Goal: Information Seeking & Learning: Find specific fact

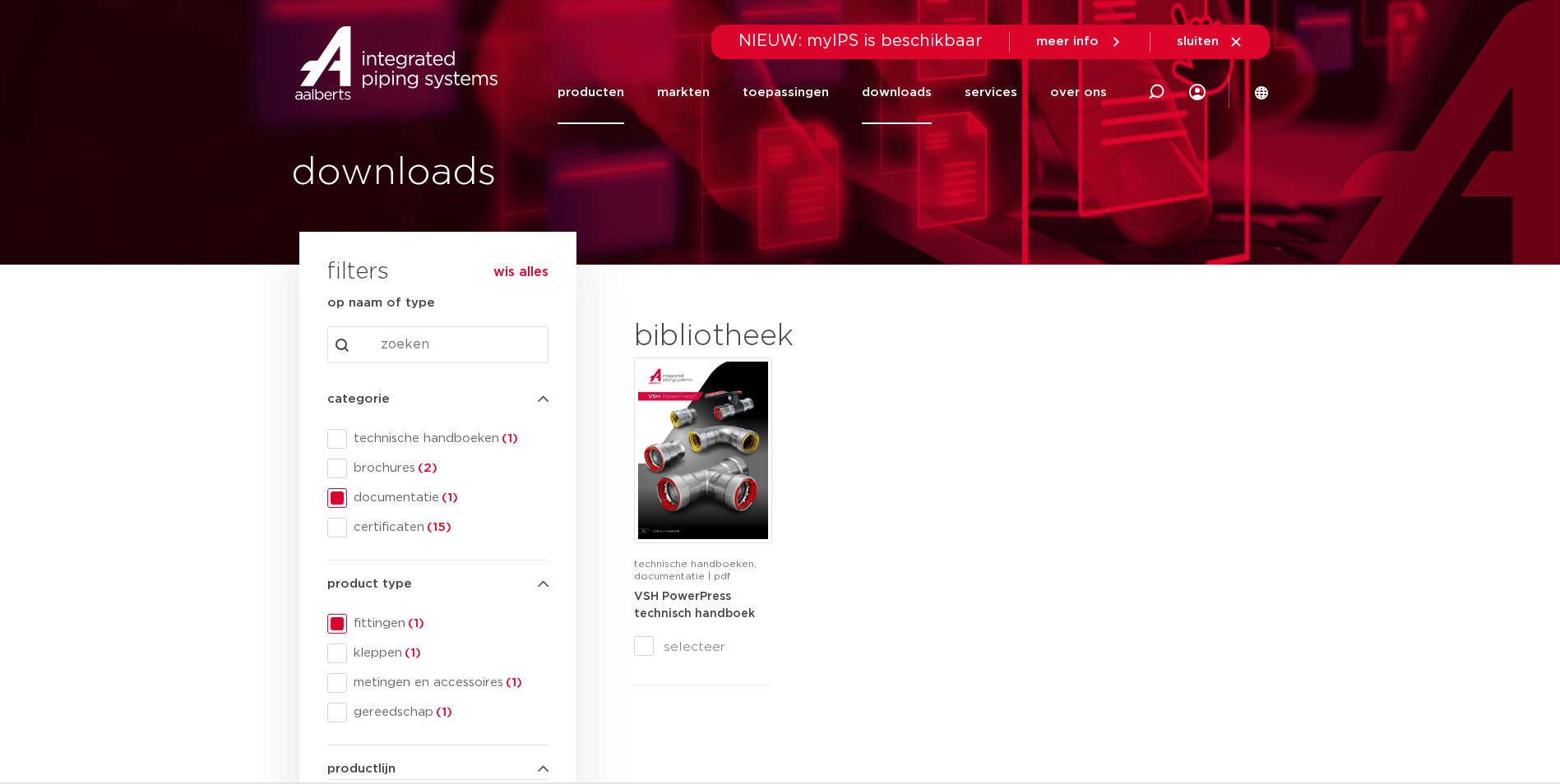
click at [617, 89] on link "producten" at bounding box center [590, 92] width 67 height 63
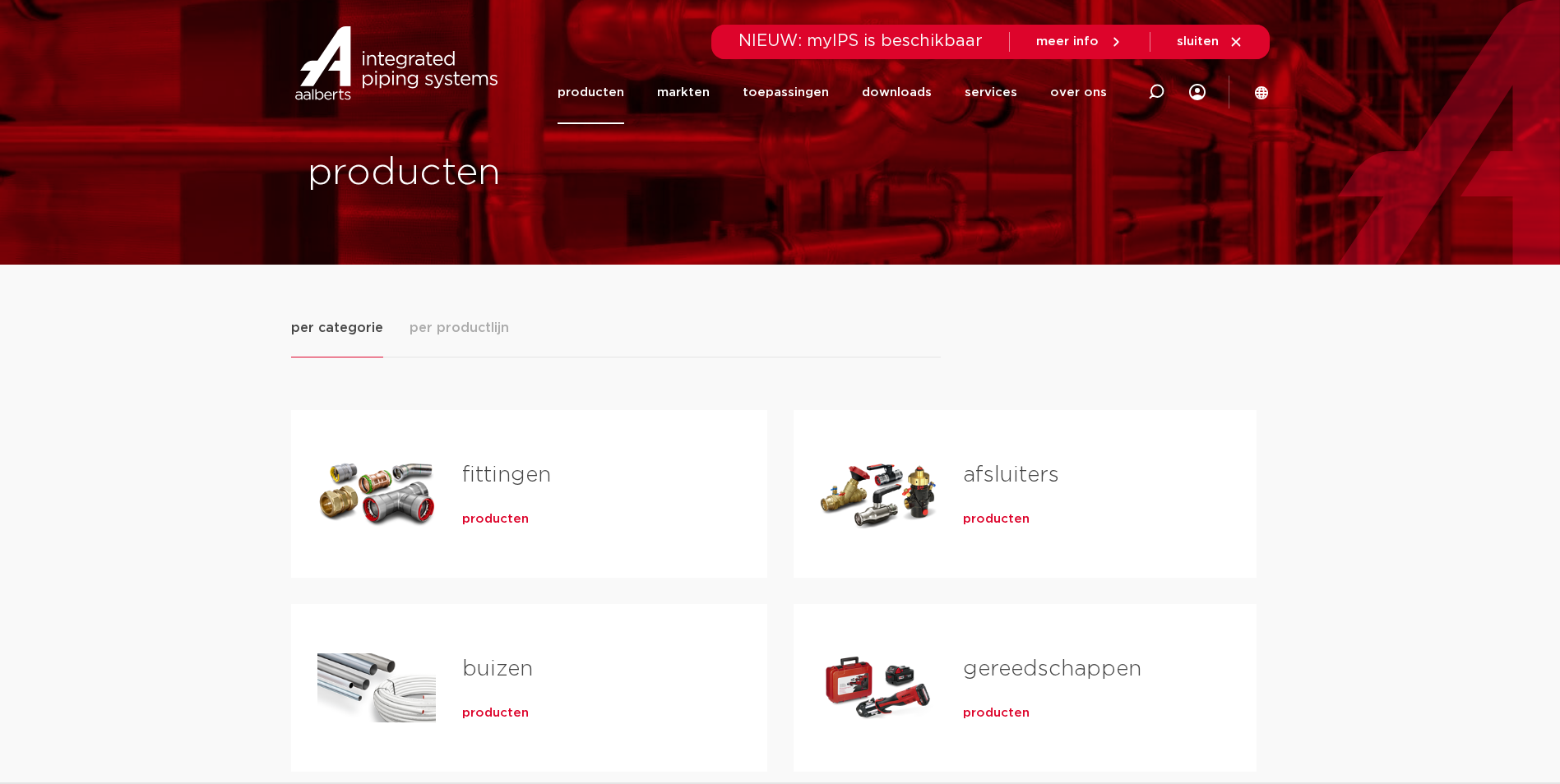
click at [506, 475] on link "fittingen" at bounding box center [506, 475] width 89 height 21
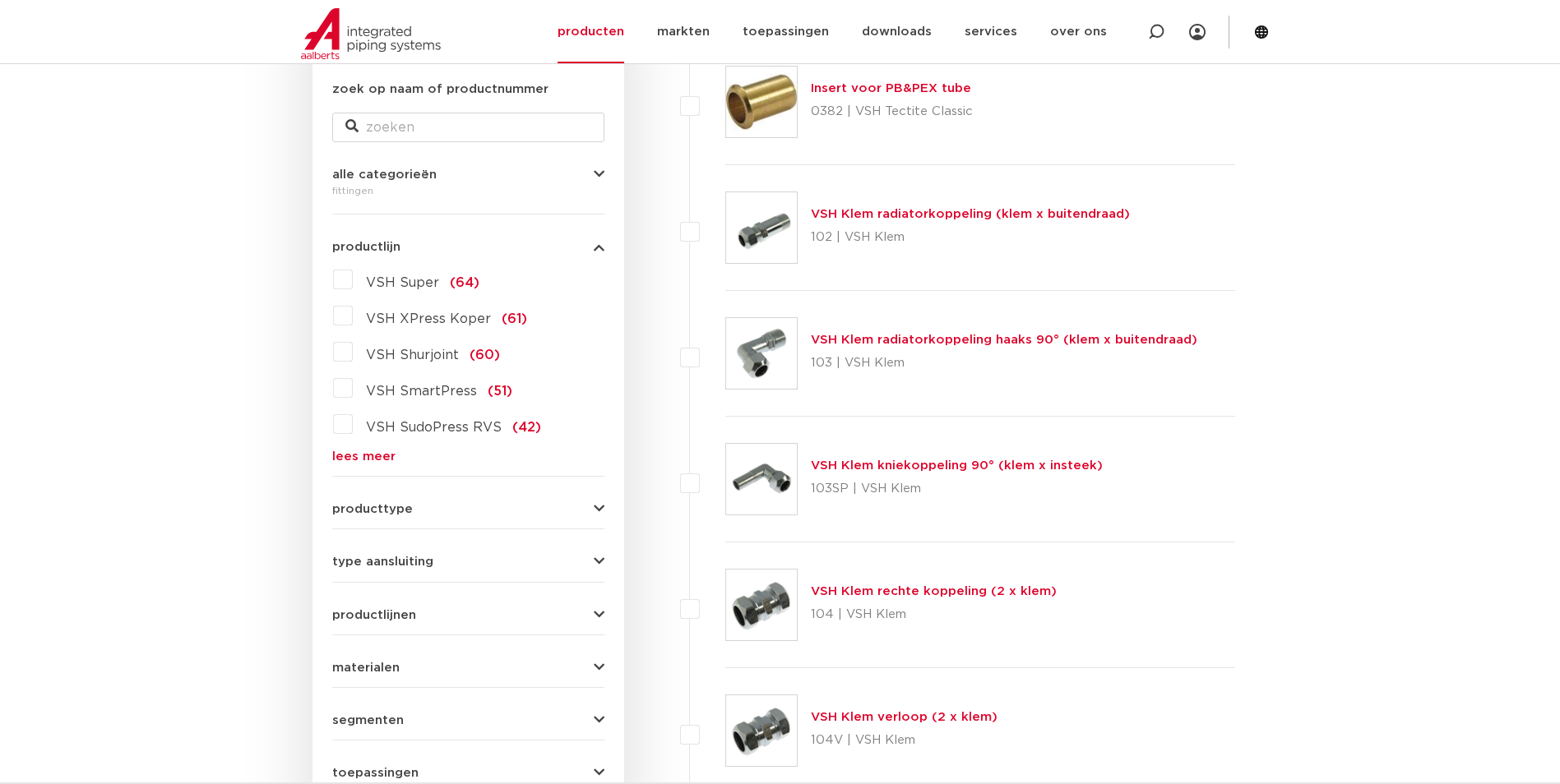
scroll to position [329, 0]
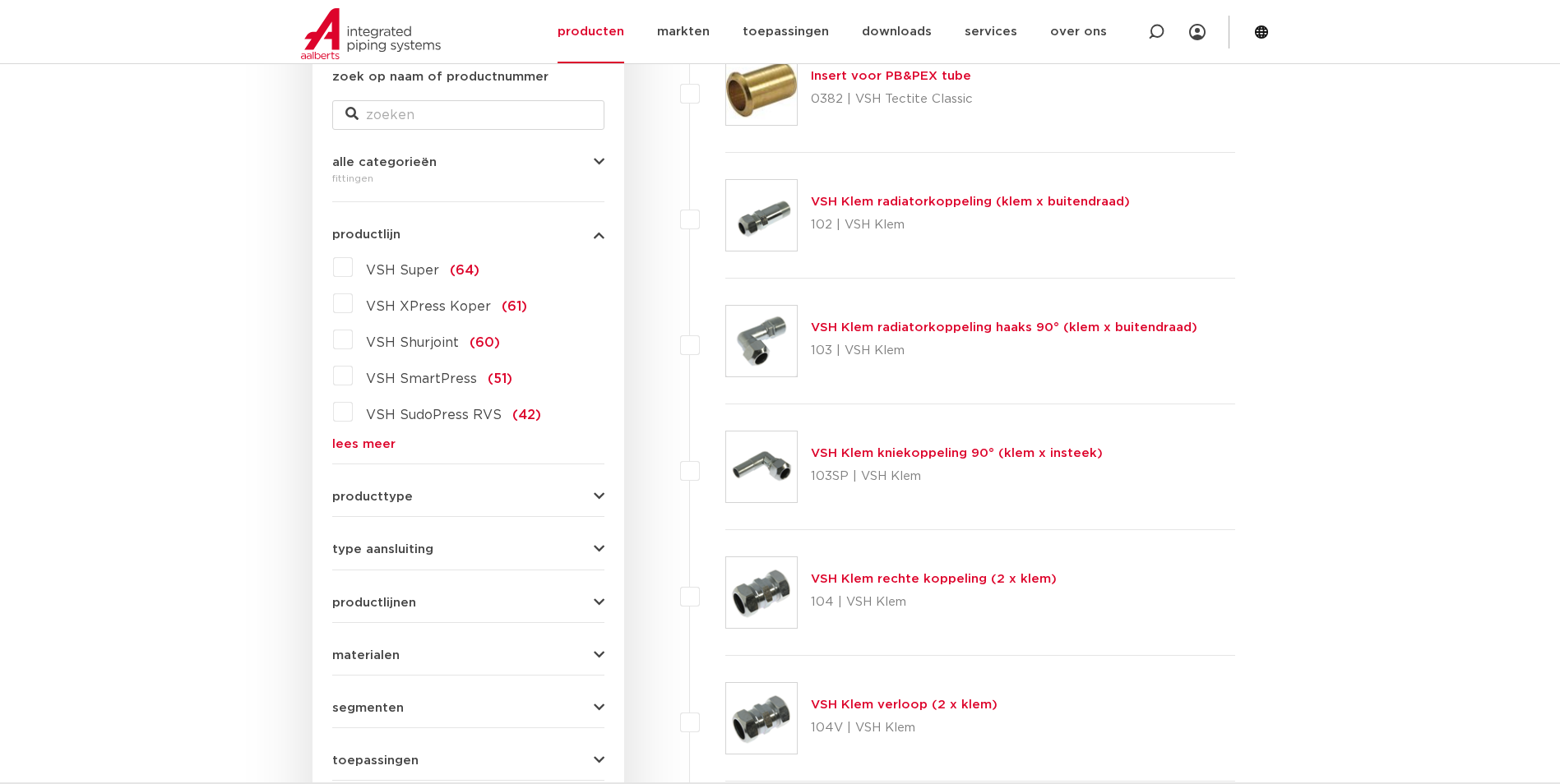
click at [396, 539] on div "type aansluiting press (498) buiseind (137) Rp - binnendraad cilindrisch (BSPT)…" at bounding box center [468, 543] width 272 height 26
click at [397, 555] on span "type aansluiting" at bounding box center [383, 549] width 101 height 12
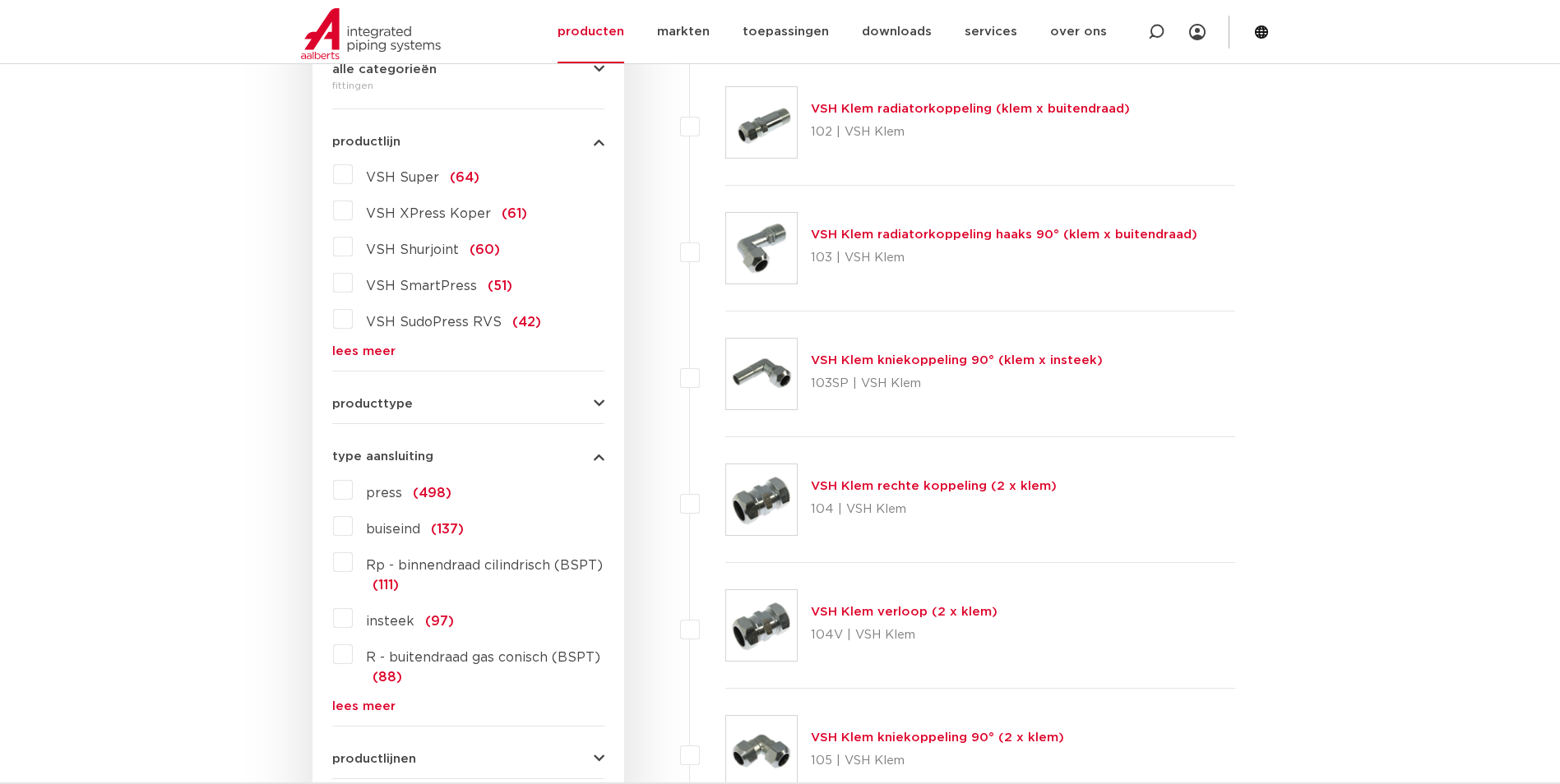
scroll to position [493, 0]
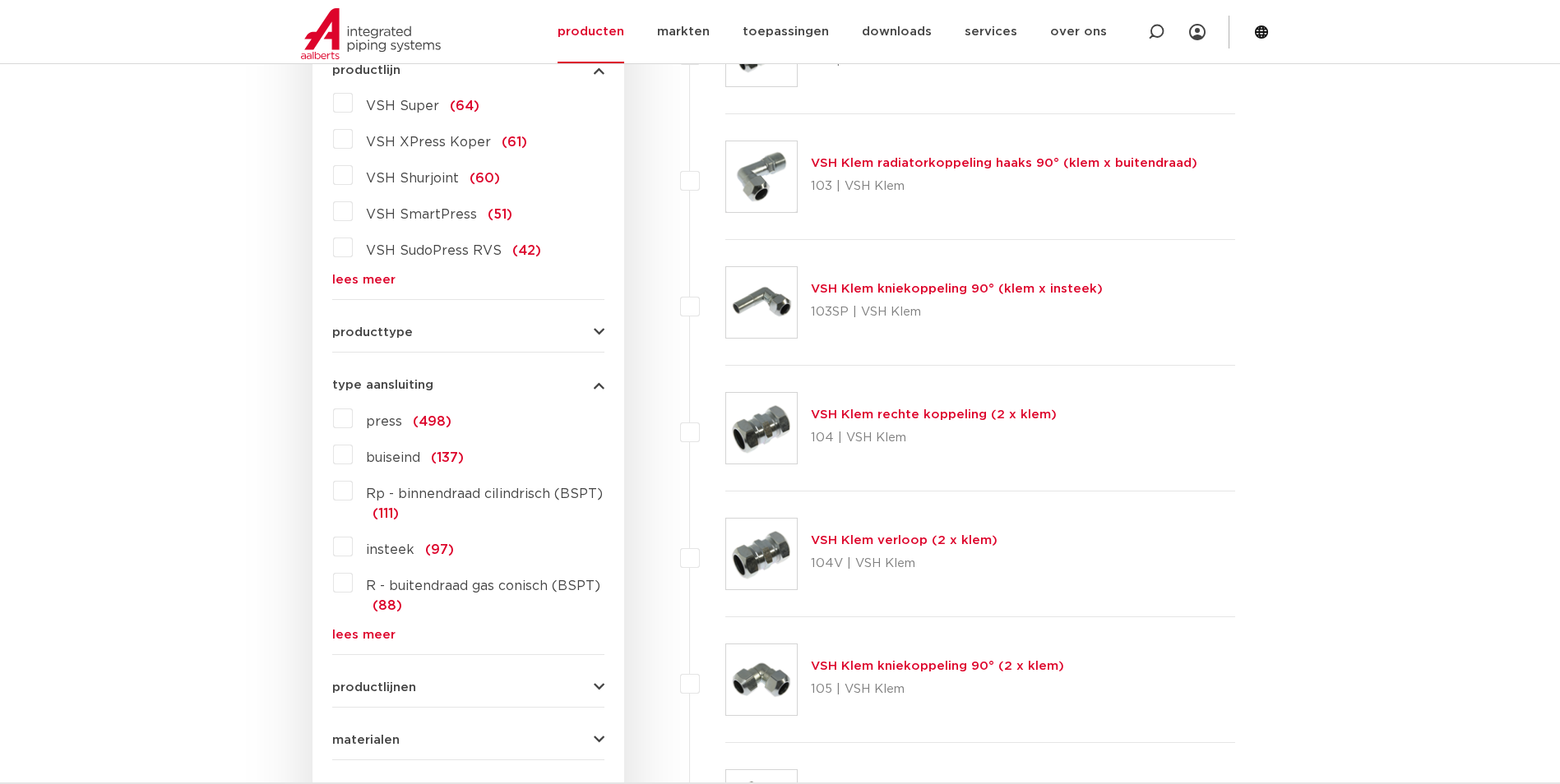
click at [389, 386] on span "type aansluiting" at bounding box center [383, 385] width 101 height 12
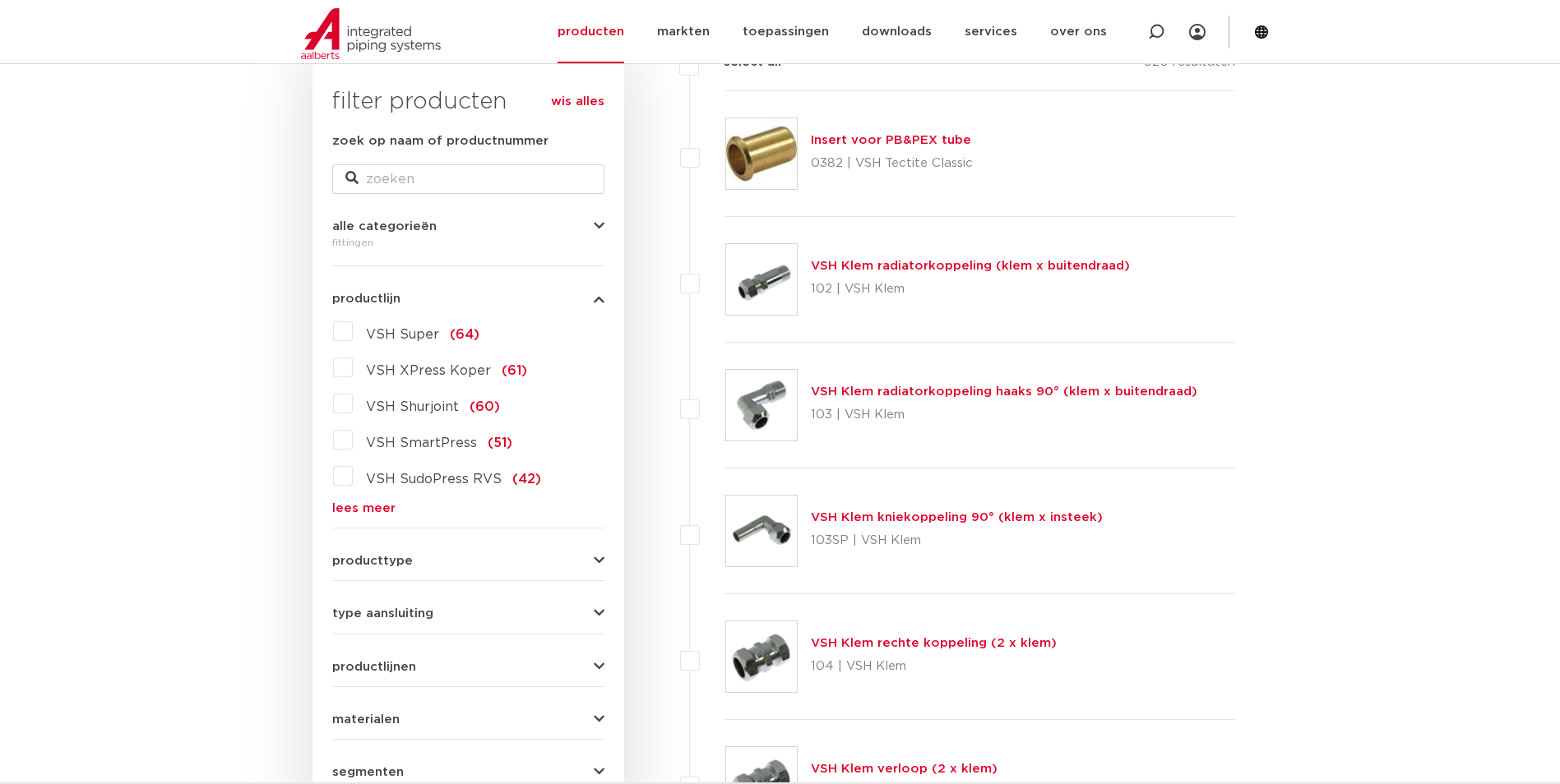
scroll to position [247, 0]
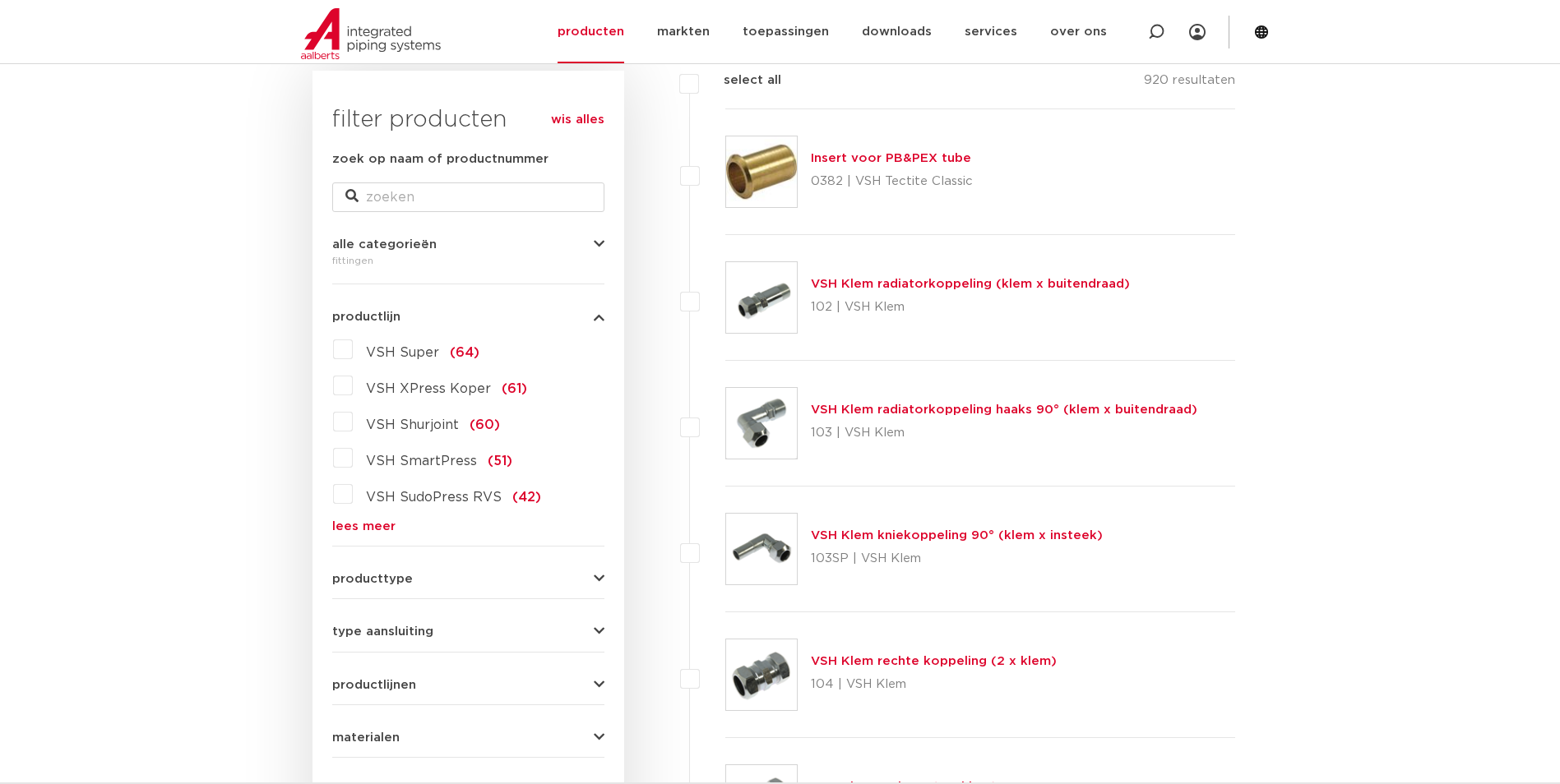
click at [365, 529] on link "lees meer" at bounding box center [468, 526] width 272 height 12
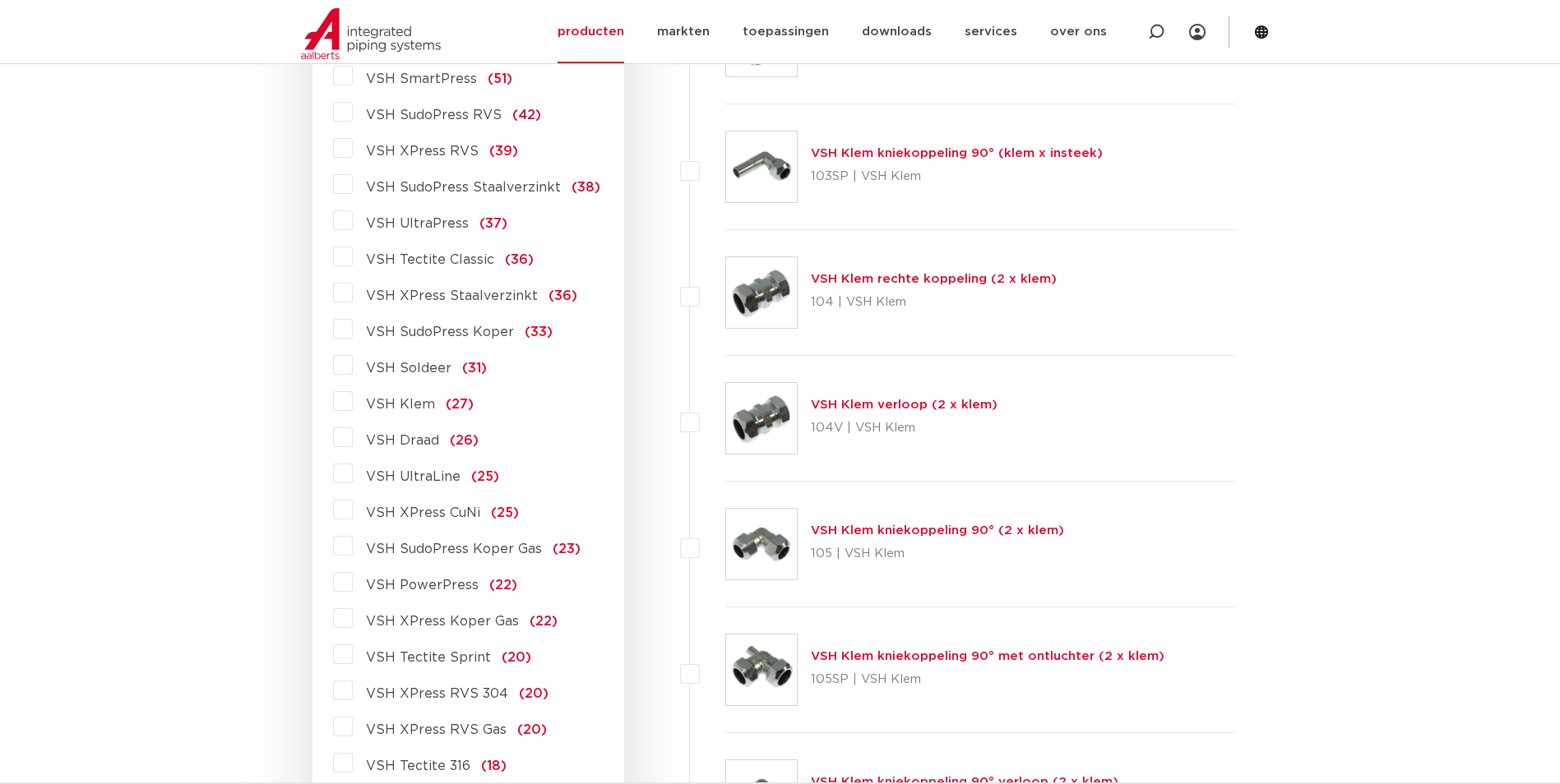
scroll to position [657, 0]
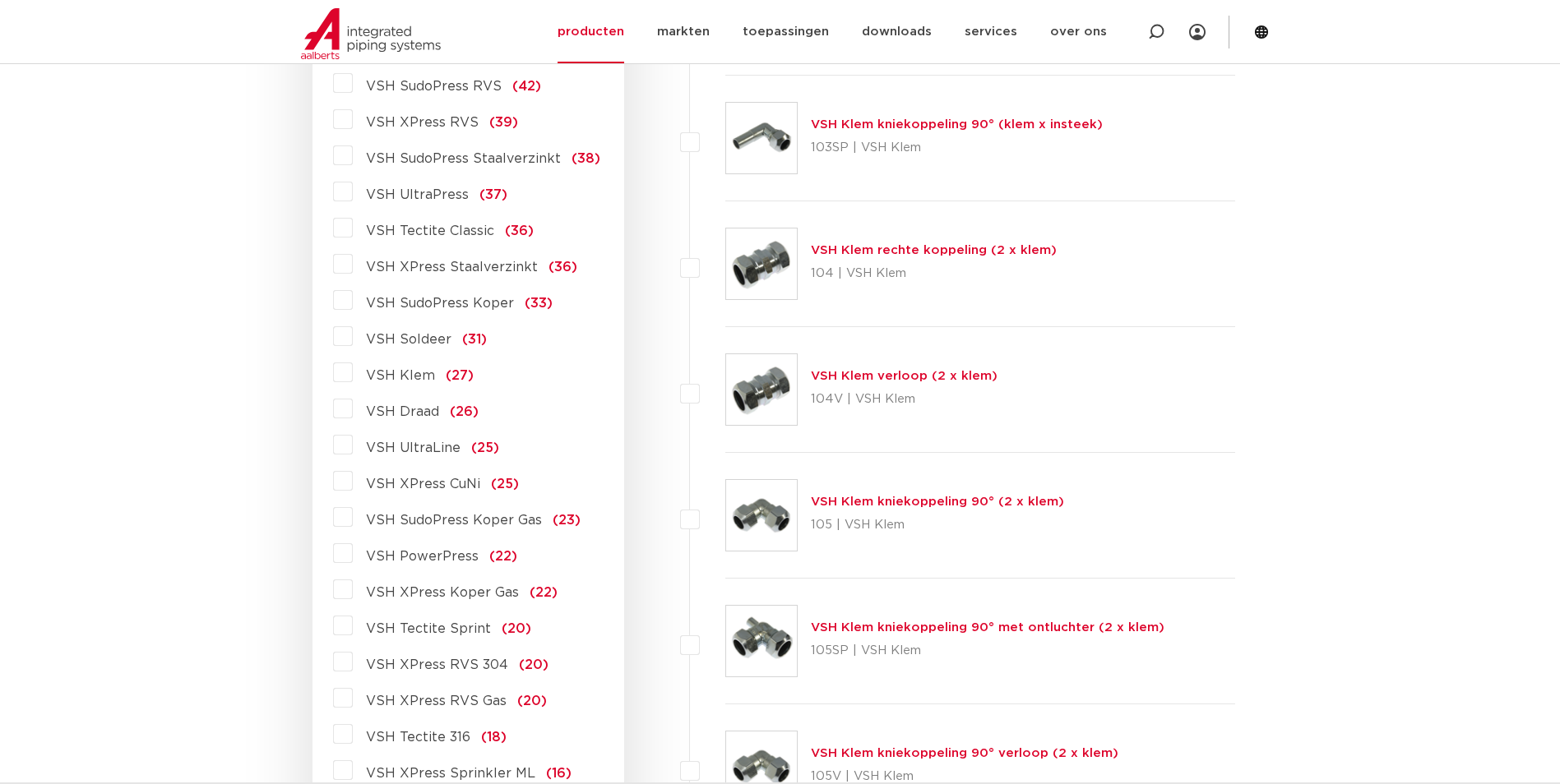
click at [353, 554] on label "VSH PowerPress (22)" at bounding box center [434, 553] width 164 height 27
click at [0, 0] on input "VSH PowerPress (22)" at bounding box center [0, 0] width 0 height 0
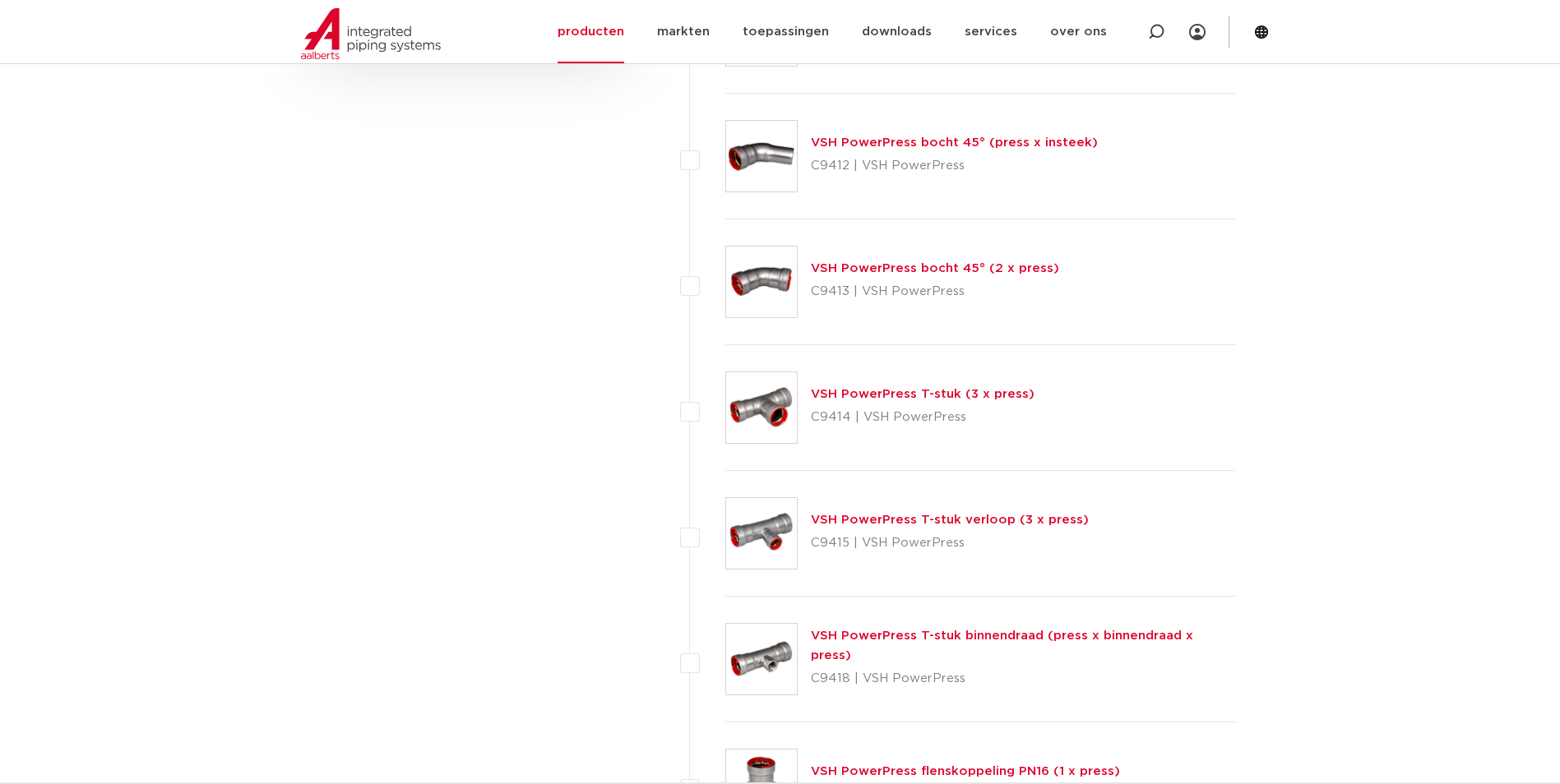
scroll to position [1151, 0]
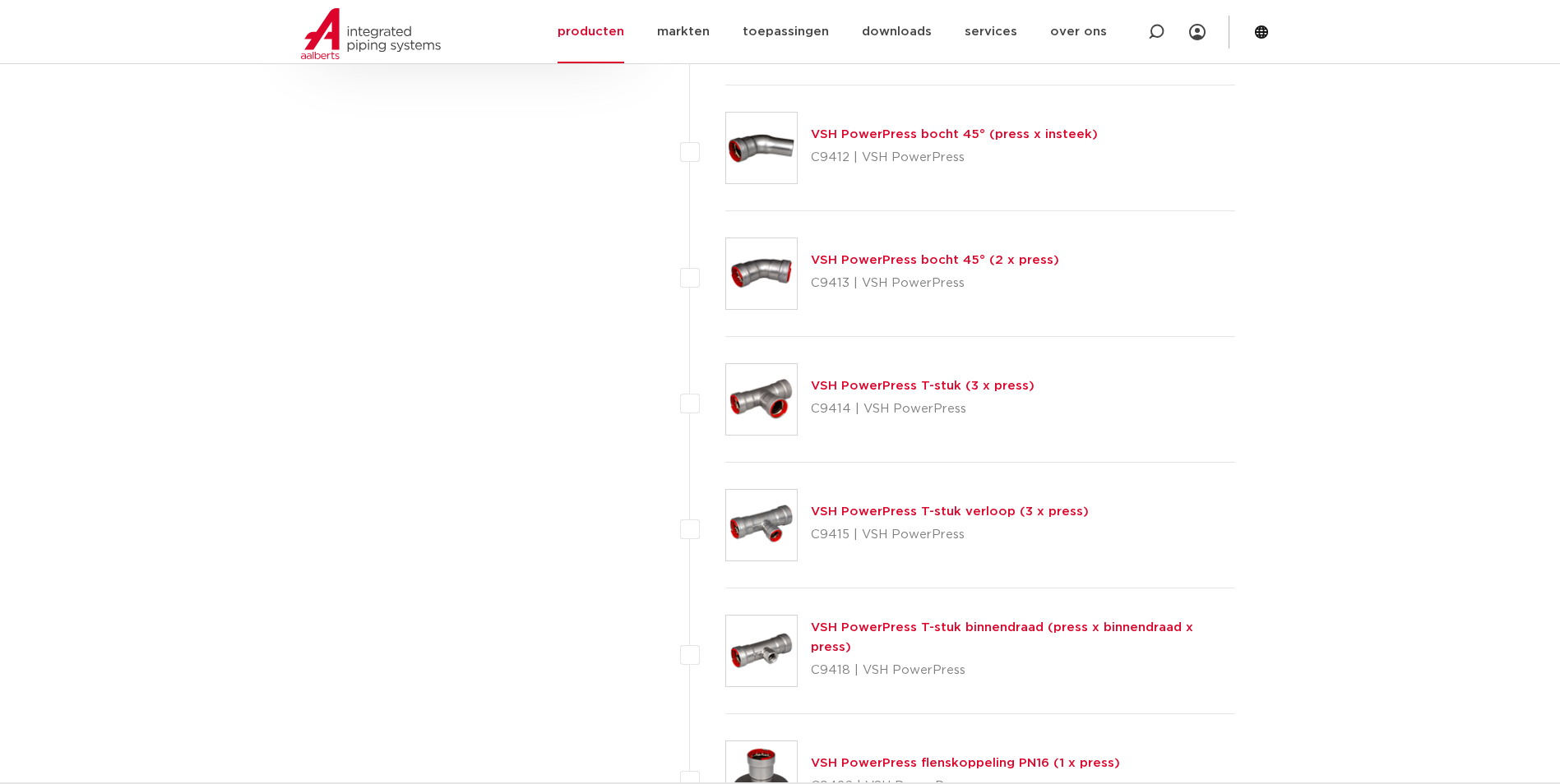
click at [875, 390] on link "VSH PowerPress T-stuk (3 x press)" at bounding box center [923, 386] width 224 height 12
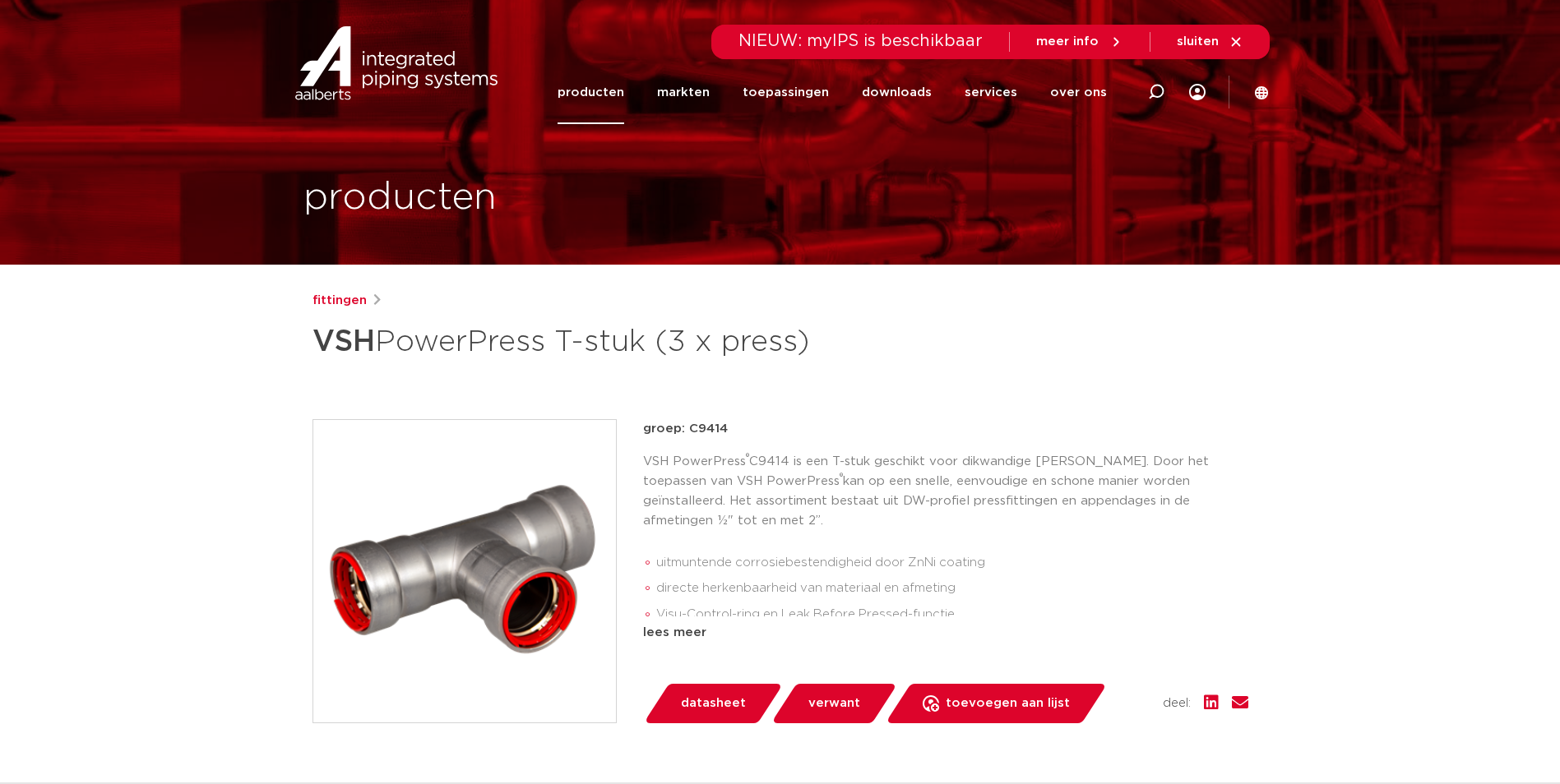
click at [846, 34] on span "NIEUW: myIPS is beschikbaar" at bounding box center [860, 41] width 244 height 17
drag, startPoint x: 1159, startPoint y: 89, endPoint x: 1158, endPoint y: 114, distance: 25.0
click at [1161, 89] on icon at bounding box center [1156, 92] width 17 height 17
click at [682, 86] on input "Zoeken" at bounding box center [907, 90] width 517 height 33
paste input "VSH ST/Z T-76,1X76,1X76,1 3XPR"
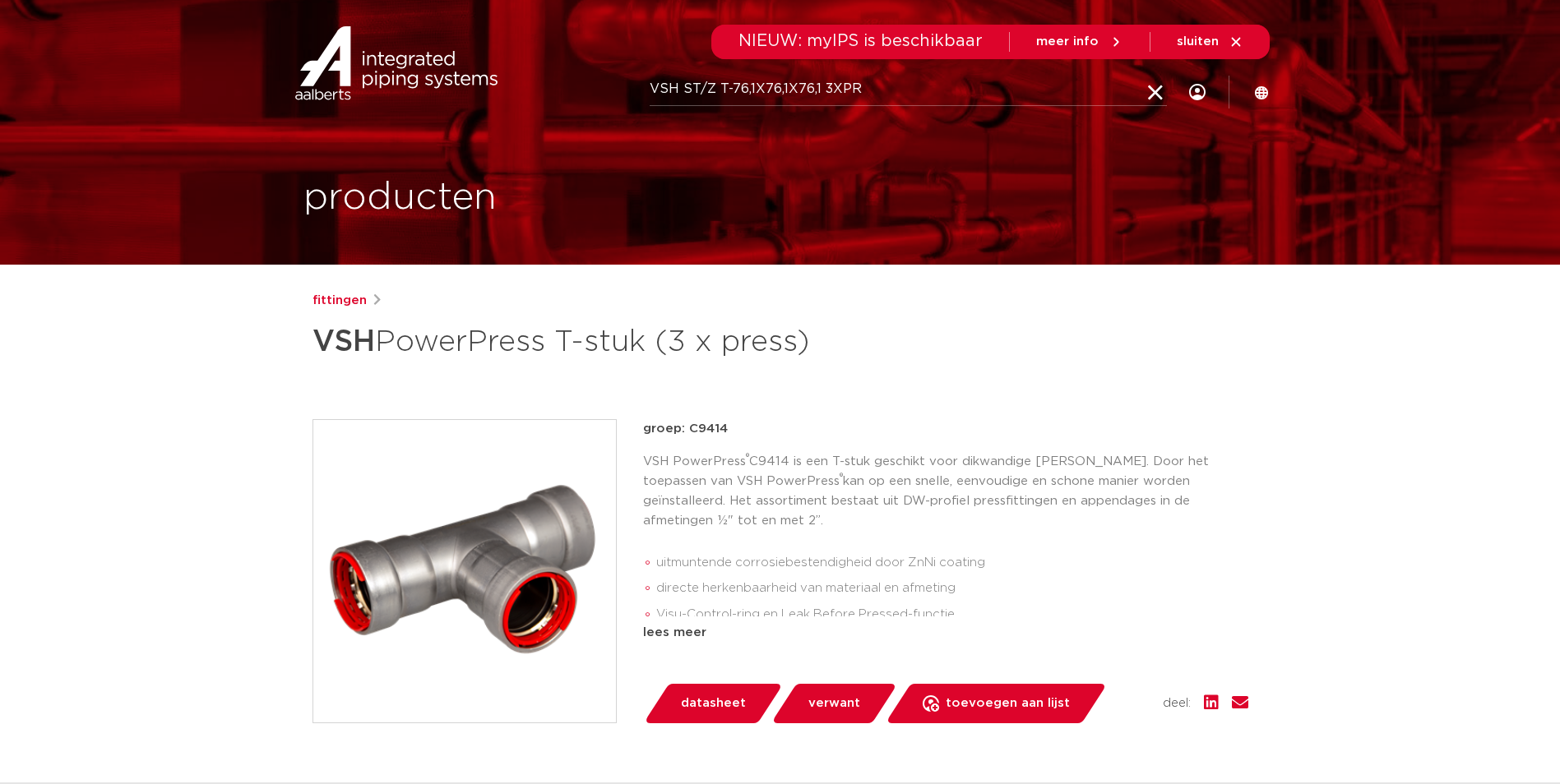
type input "VSH ST/Z T-76,1X76,1X76,1 3XPR"
click button "Zoeken" at bounding box center [0, 0] width 0 height 0
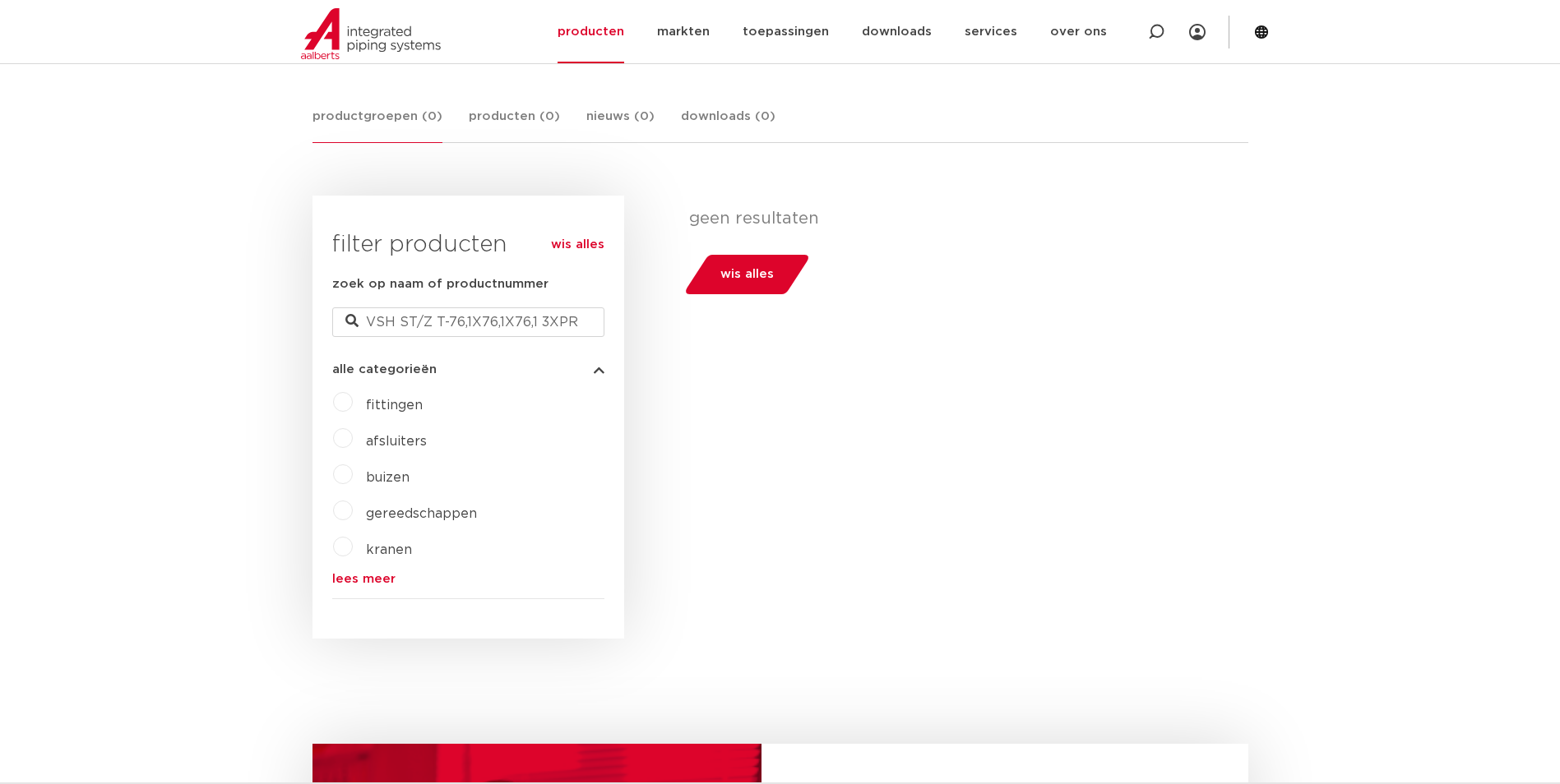
scroll to position [280, 0]
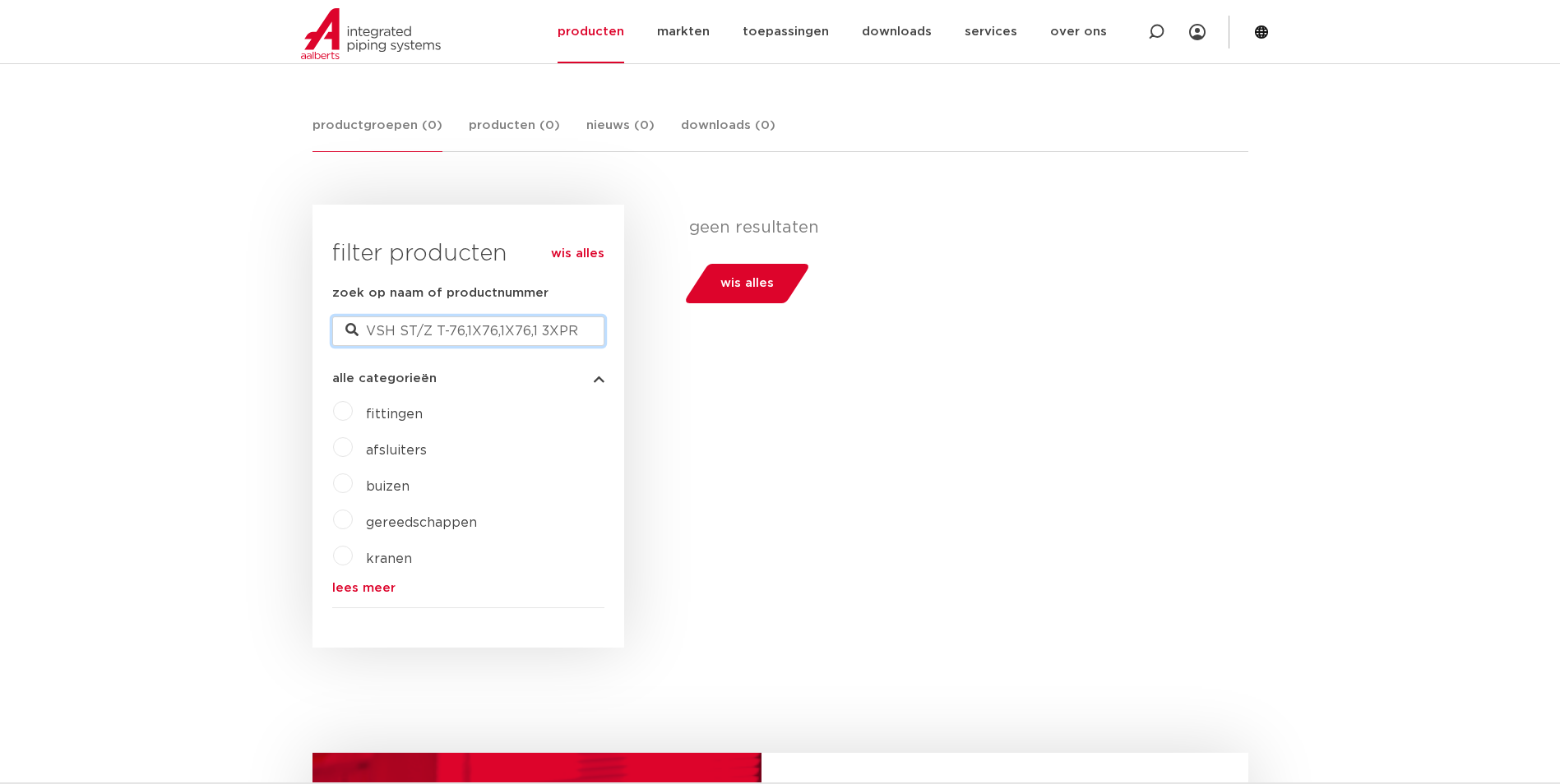
drag, startPoint x: 406, startPoint y: 334, endPoint x: 420, endPoint y: 335, distance: 14.0
click at [419, 335] on input "VSH ST/Z T-76,1X76,1X76,1 3XPR" at bounding box center [468, 331] width 272 height 29
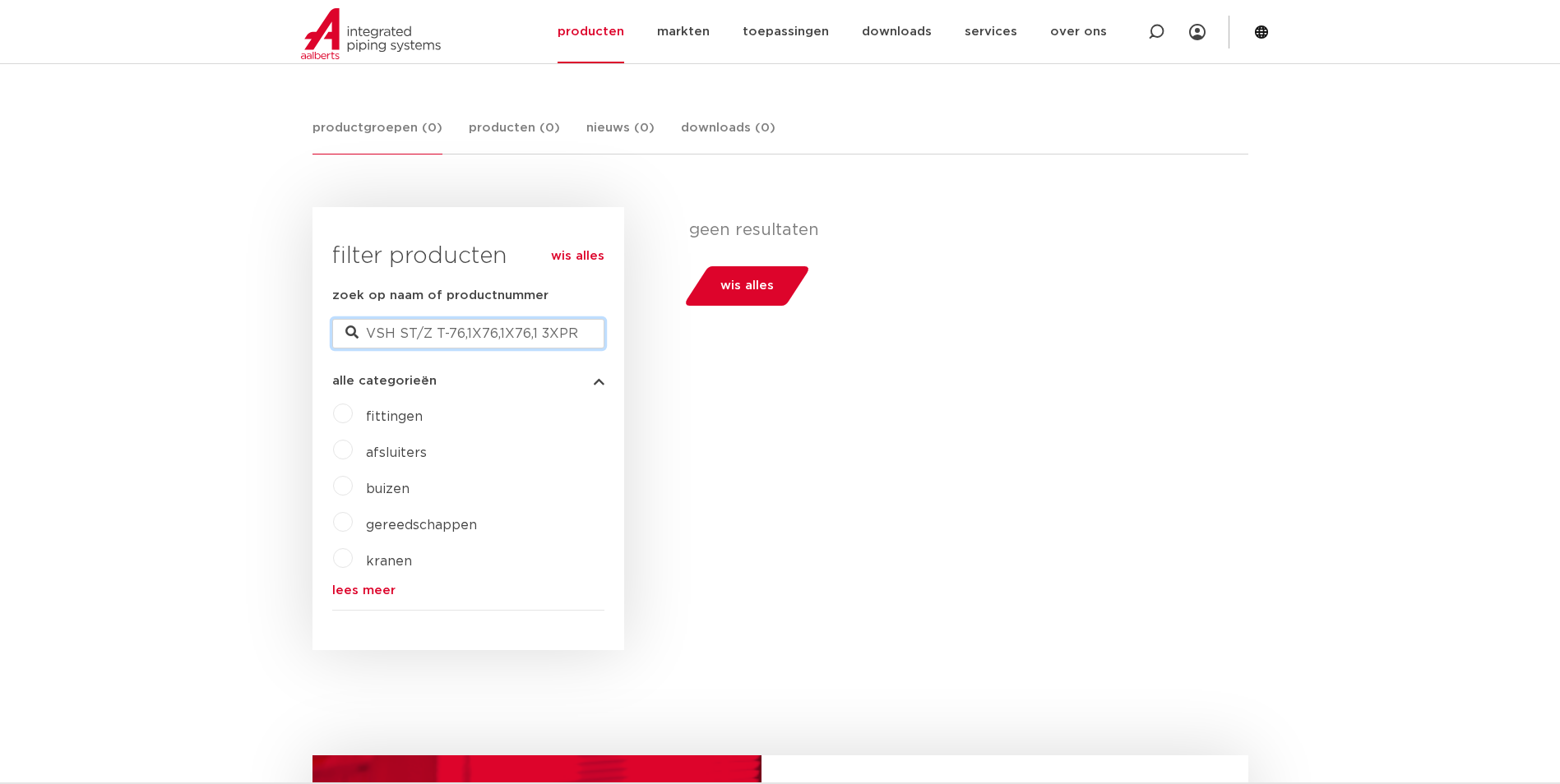
scroll to position [116, 0]
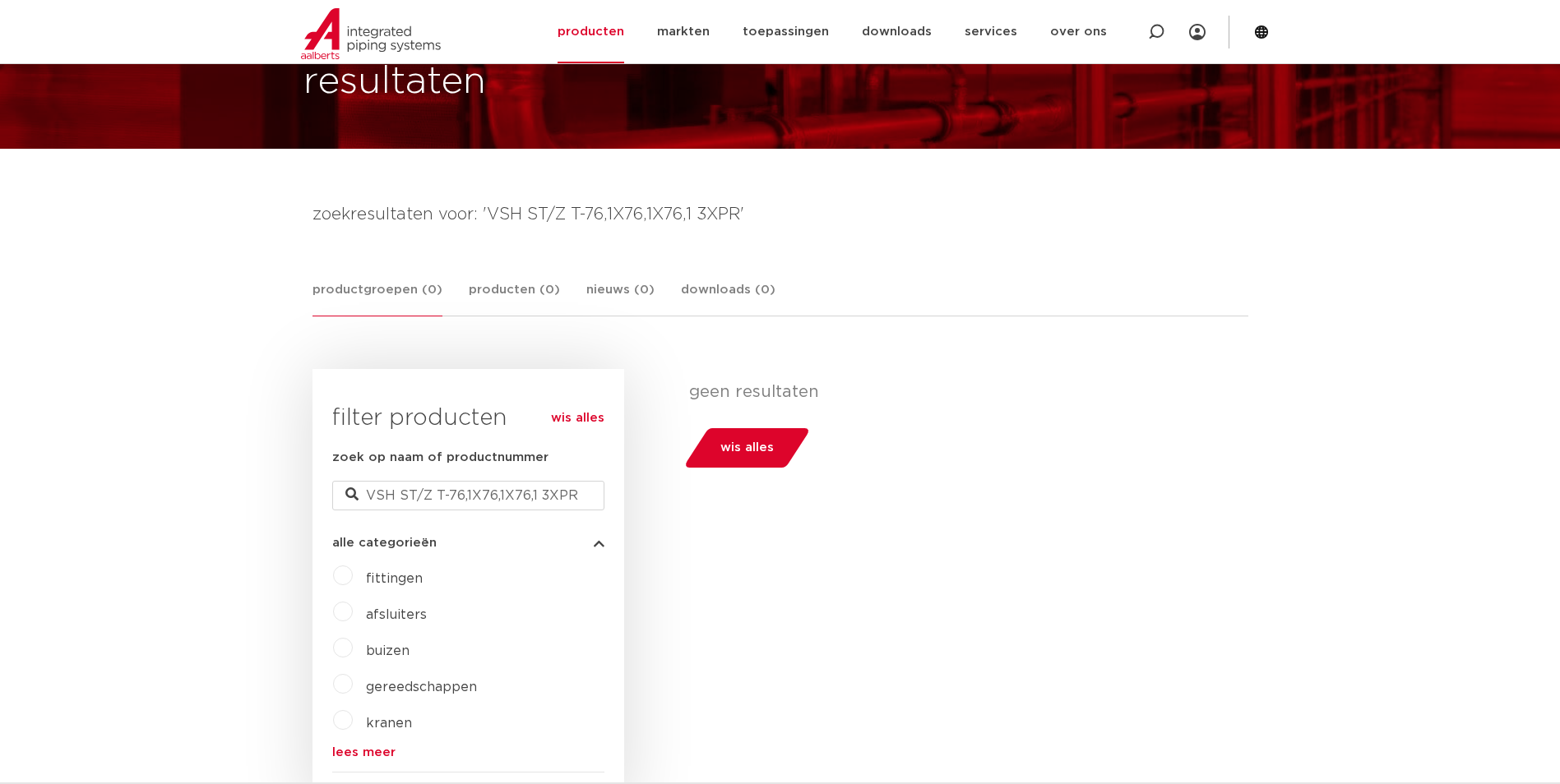
click at [374, 750] on link "lees meer" at bounding box center [468, 752] width 272 height 12
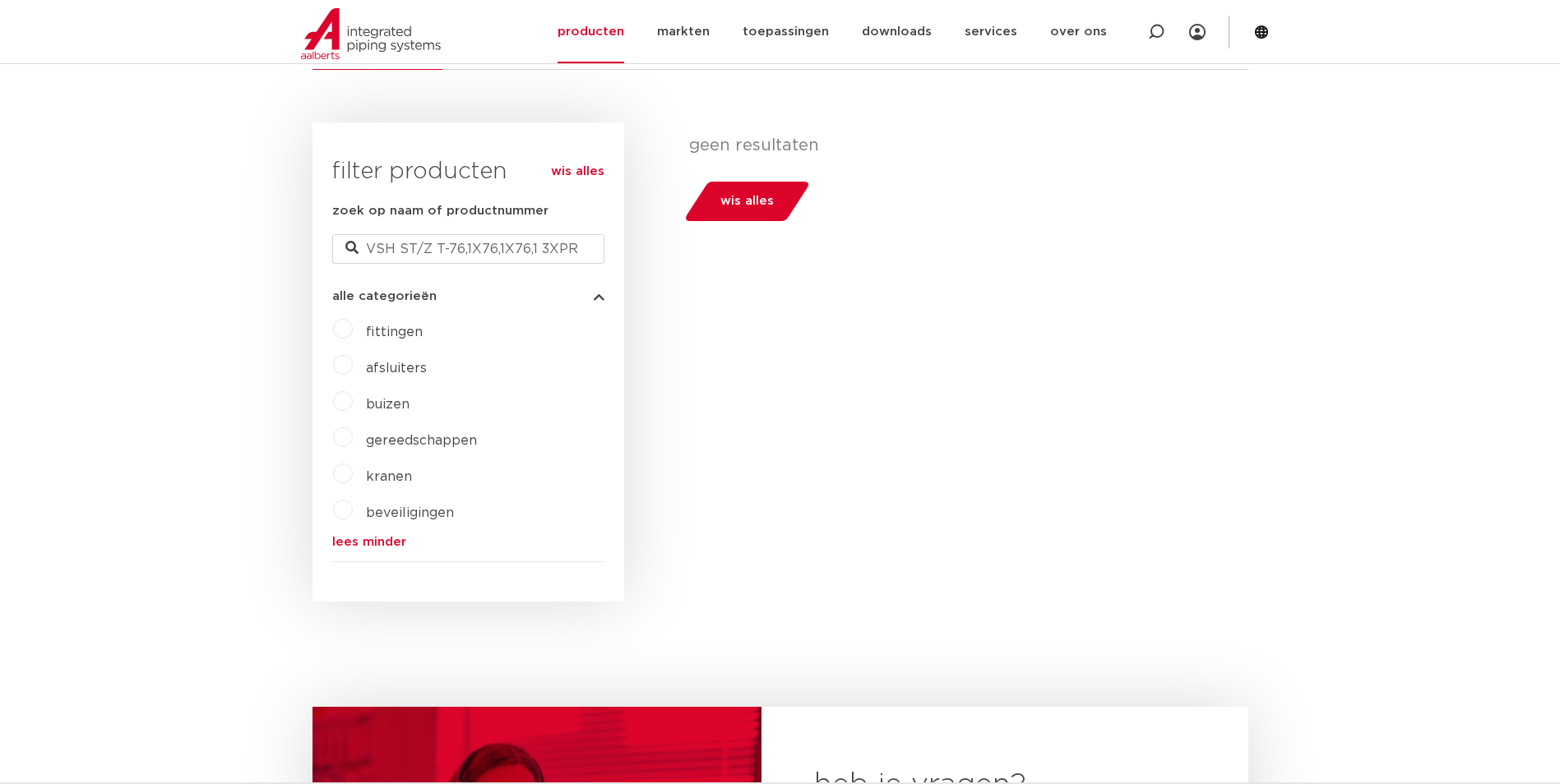
click at [353, 326] on label "fittingen" at bounding box center [387, 329] width 70 height 27
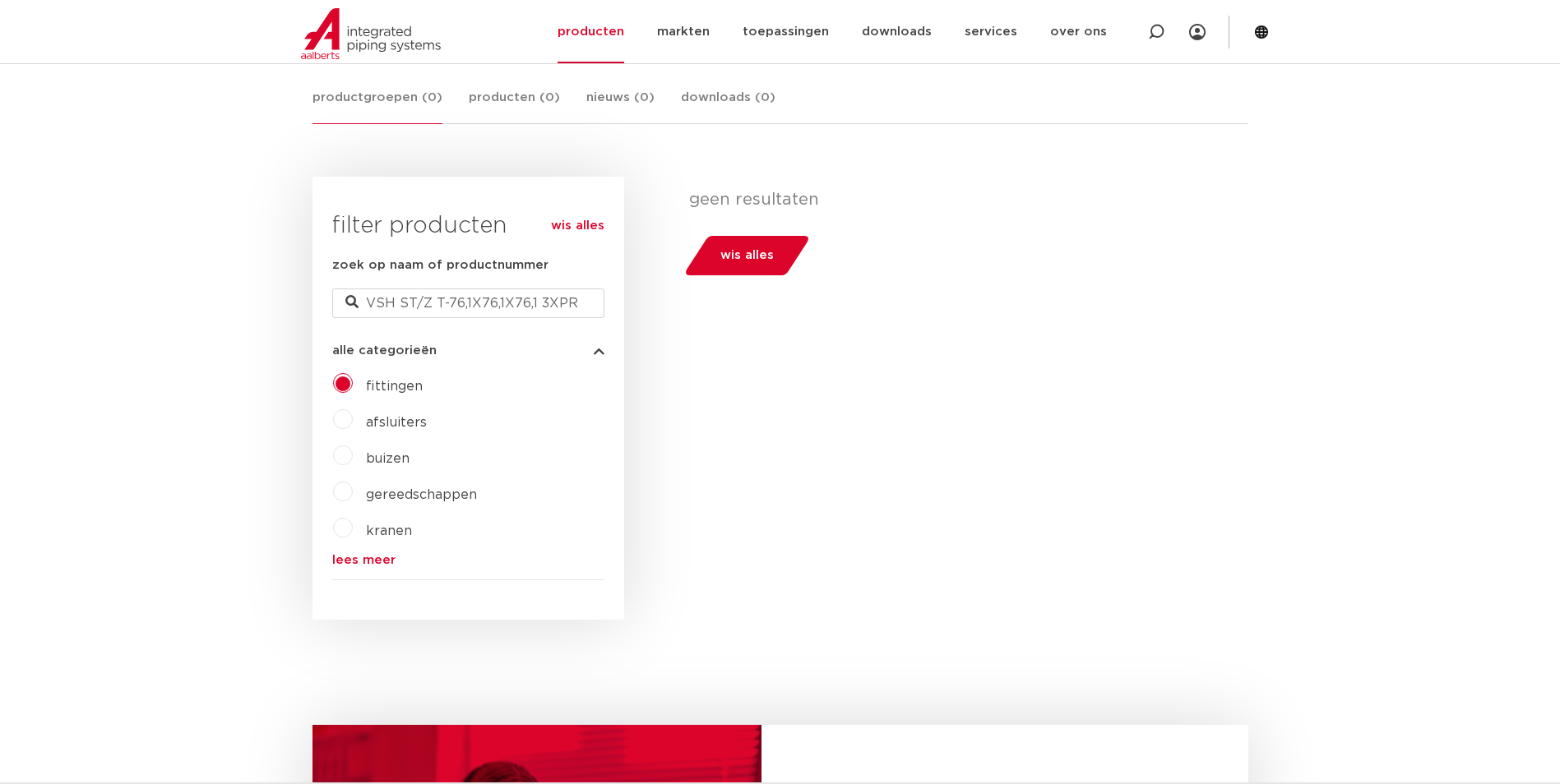
scroll to position [329, 0]
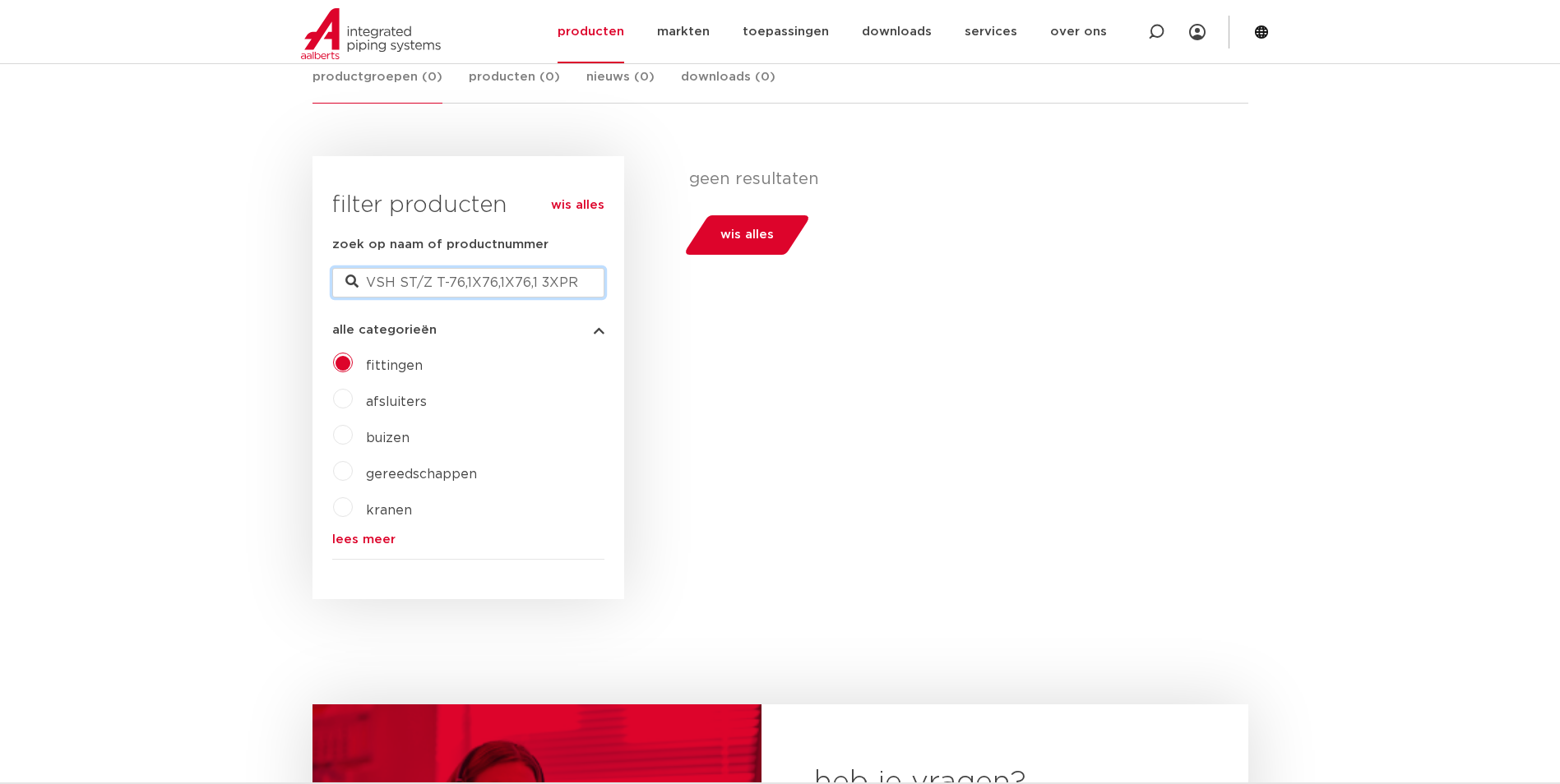
drag, startPoint x: 416, startPoint y: 273, endPoint x: 427, endPoint y: 270, distance: 11.4
click at [422, 269] on input "VSH ST/Z T-76,1X76,1X76,1 3XPR" at bounding box center [468, 283] width 272 height 29
click at [511, 286] on input "VSH ST/Z T-76,1X76,1X76,1 3XPR" at bounding box center [468, 283] width 272 height 29
click at [400, 281] on input "VSH ST/Z T-76,1X76,1X76,1 3XPR" at bounding box center [468, 283] width 272 height 29
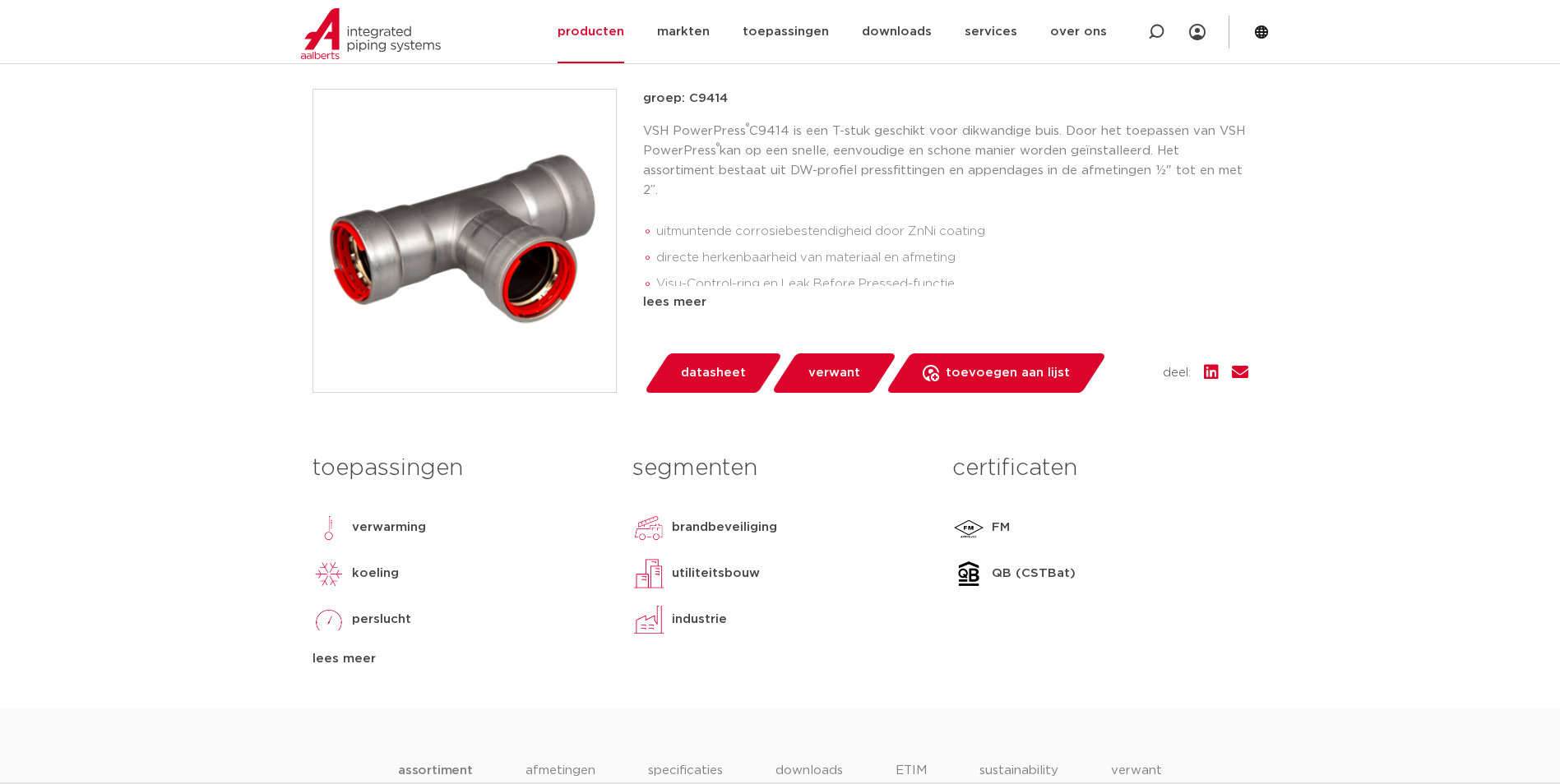
scroll to position [411, 0]
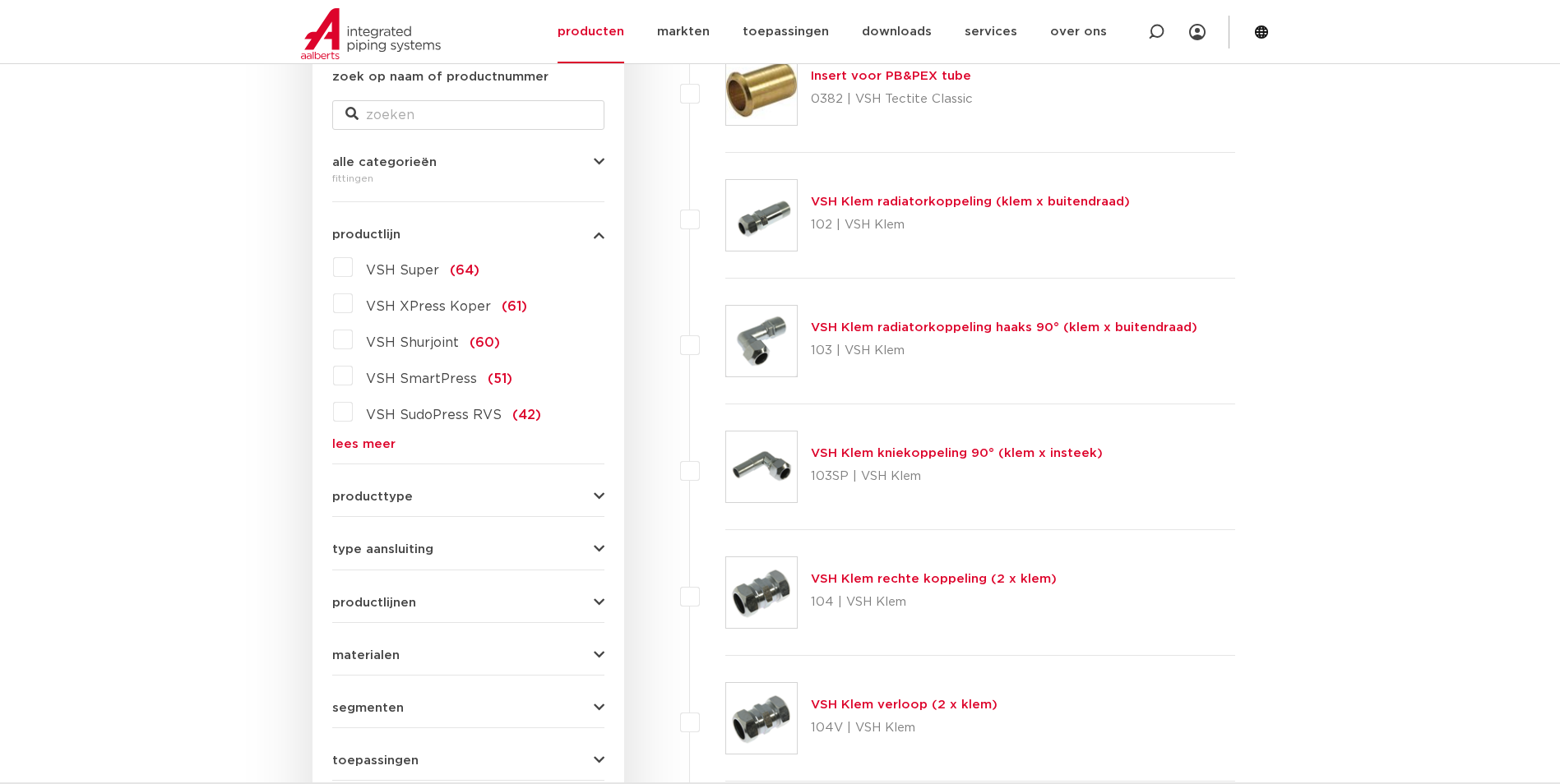
click at [384, 444] on link "lees meer" at bounding box center [468, 443] width 272 height 12
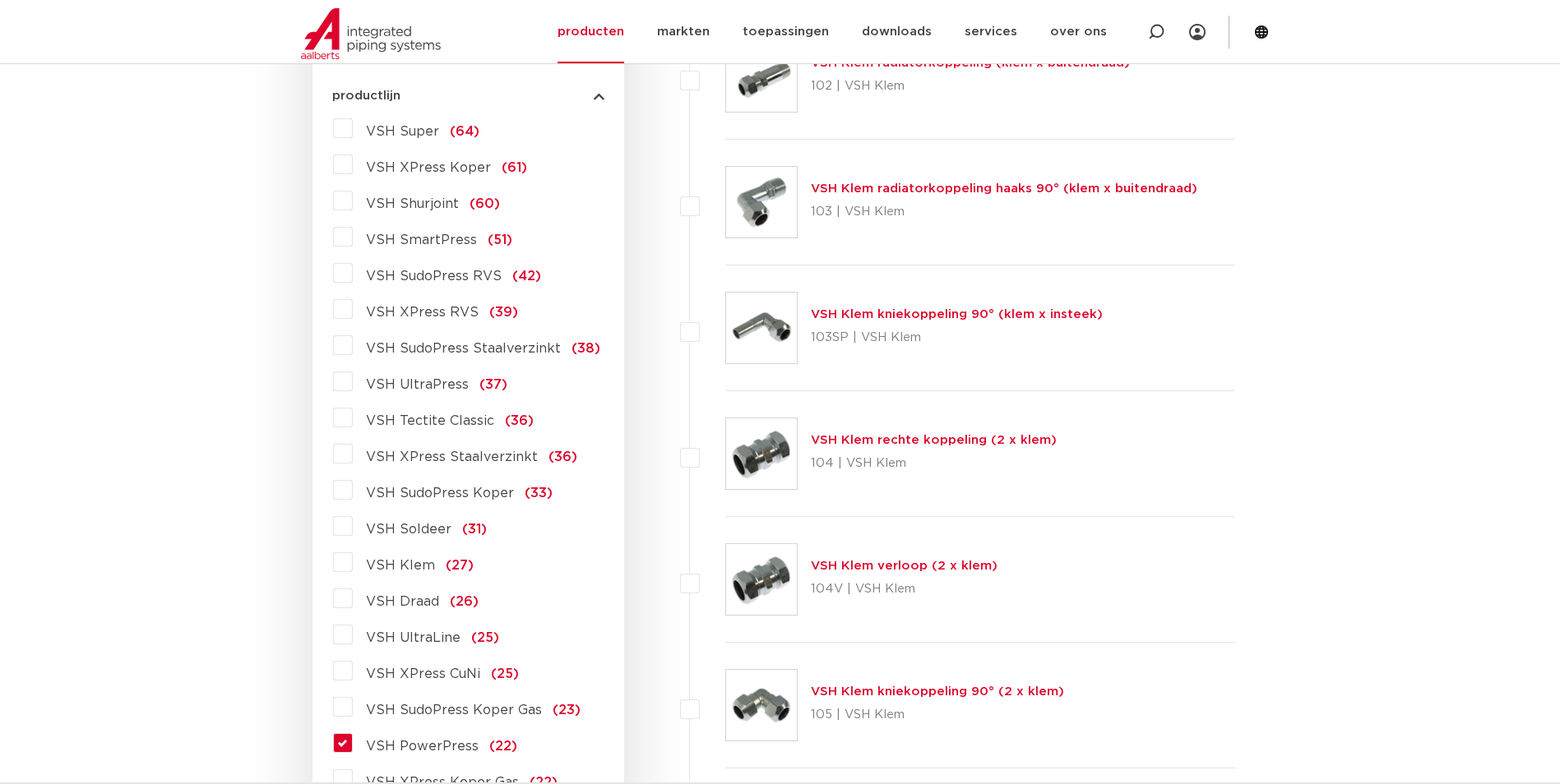
scroll to position [493, 0]
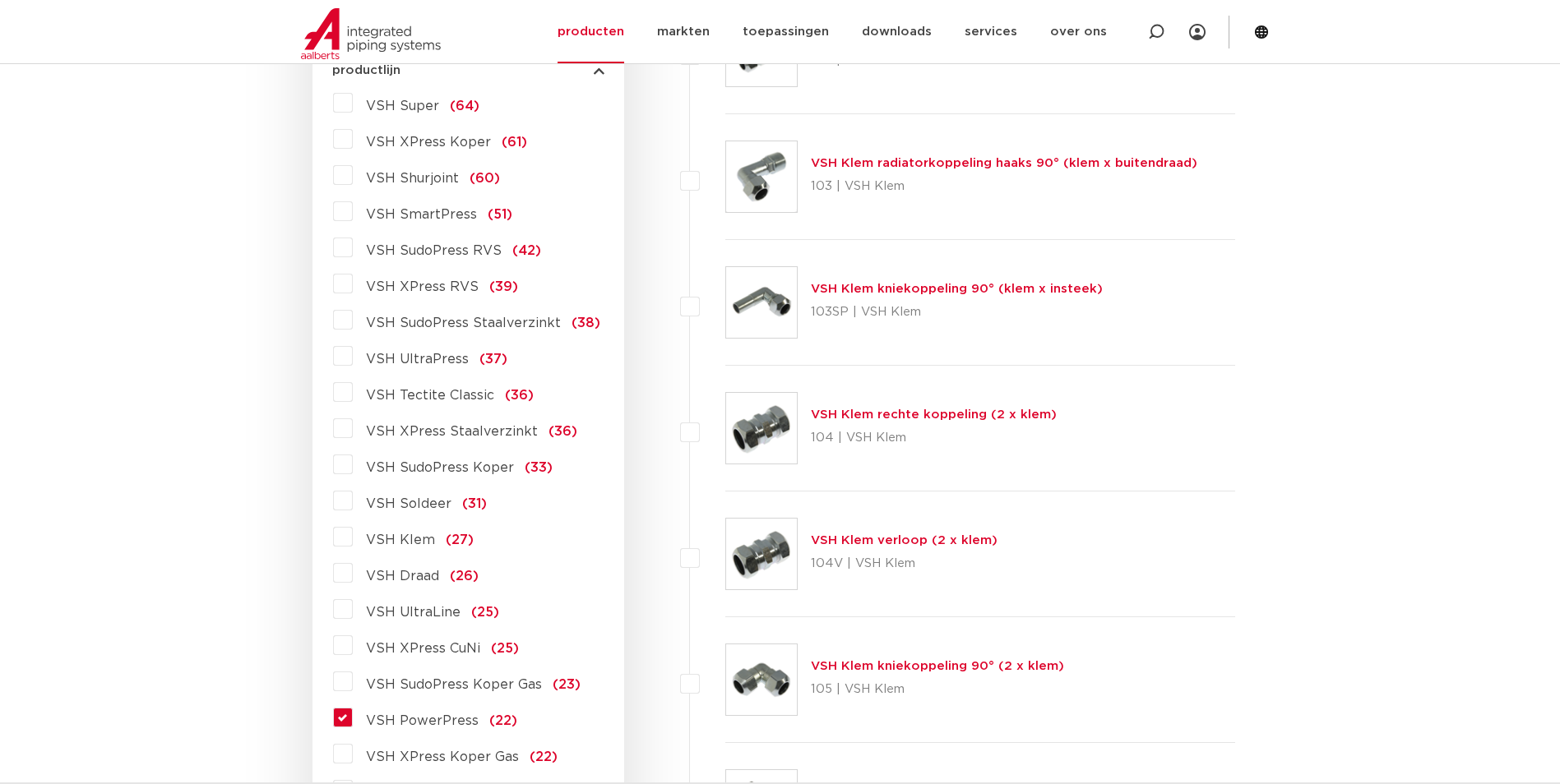
click at [353, 319] on label "VSH SudoPress Staalverzinkt (38)" at bounding box center [477, 319] width 248 height 27
click at [0, 0] on input "VSH SudoPress Staalverzinkt (38)" at bounding box center [0, 0] width 0 height 0
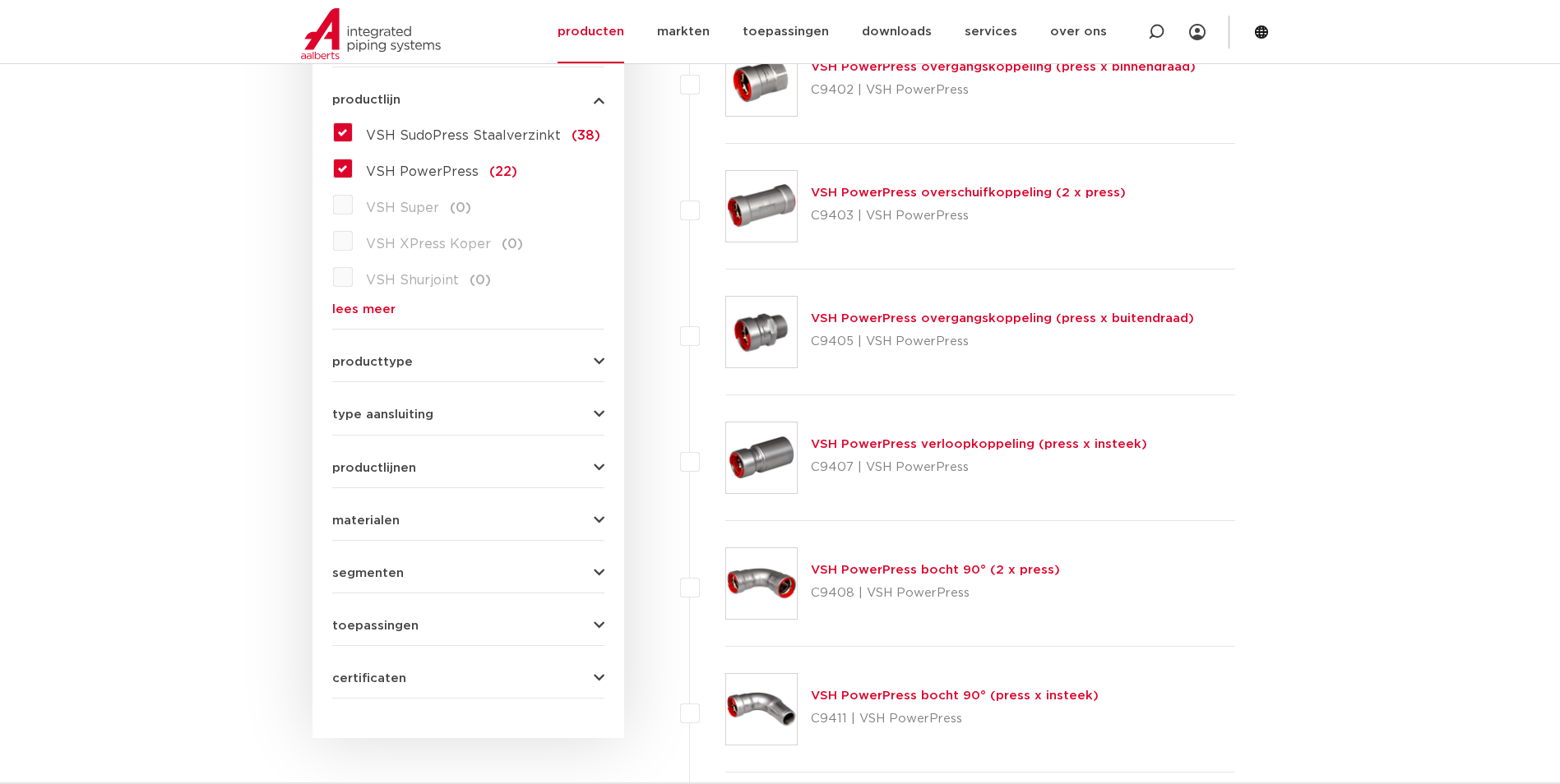
scroll to position [493, 0]
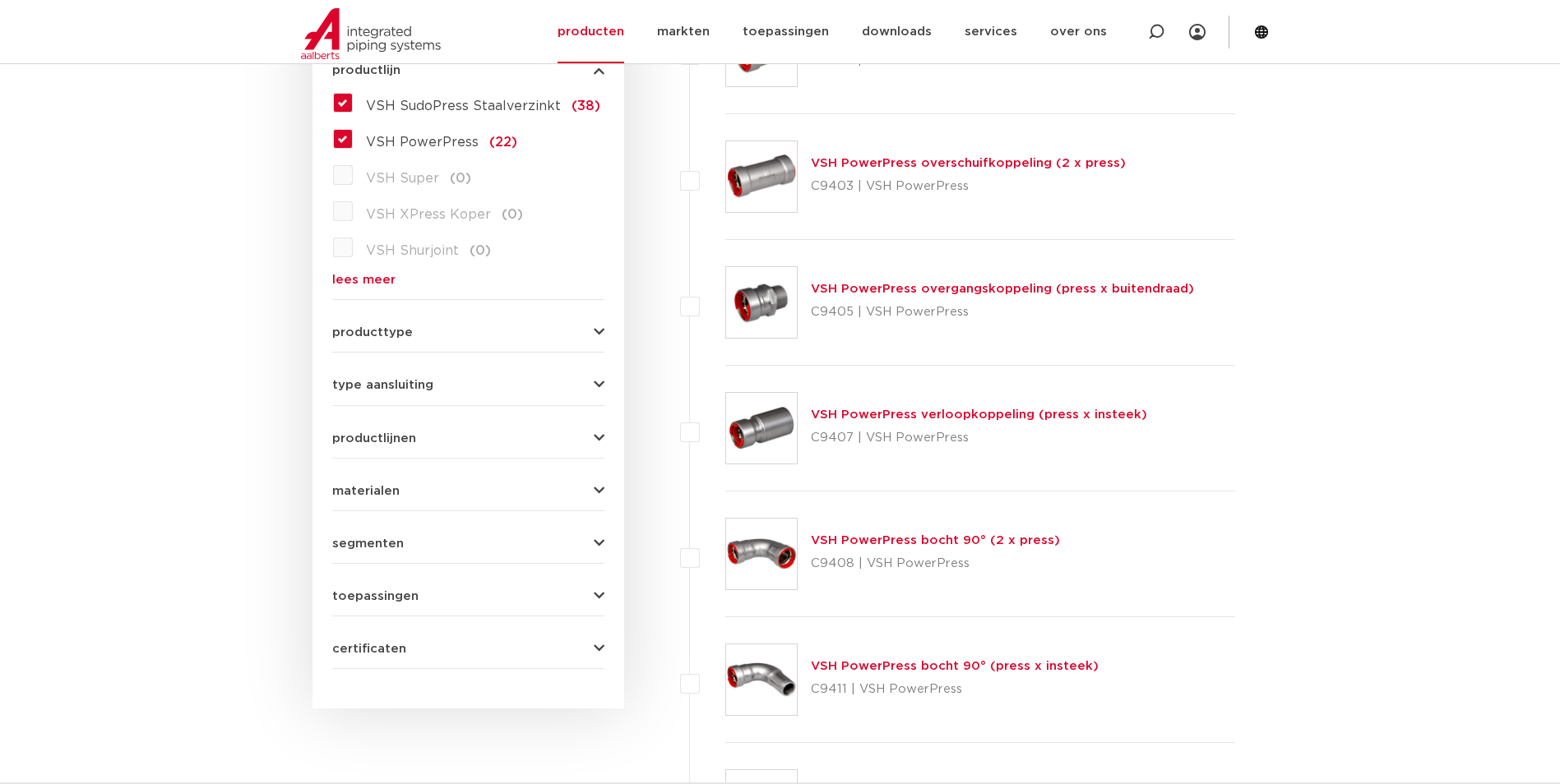
click at [397, 326] on span "producttype" at bounding box center [373, 331] width 81 height 12
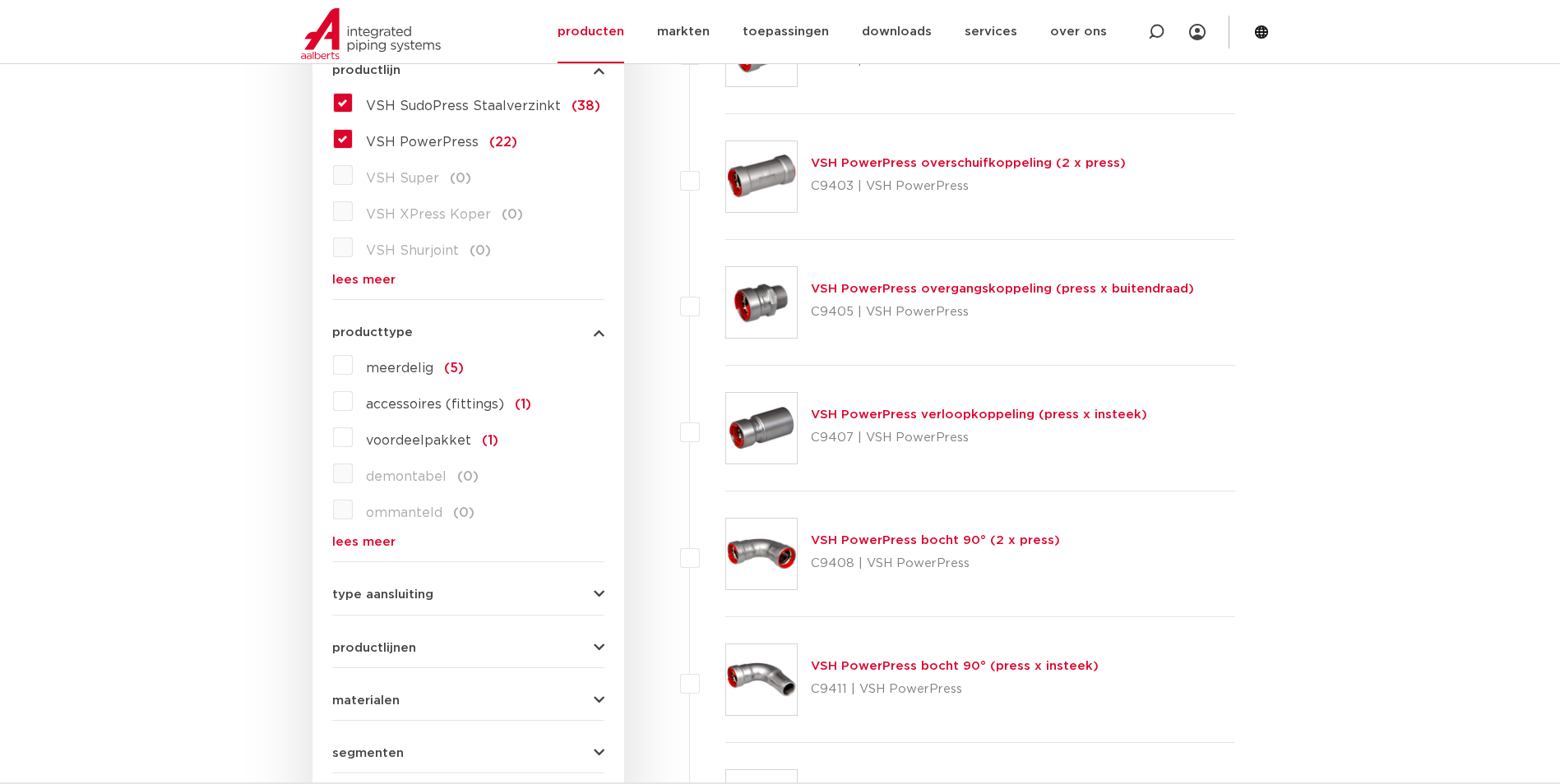
click at [374, 543] on link "lees meer" at bounding box center [468, 542] width 272 height 12
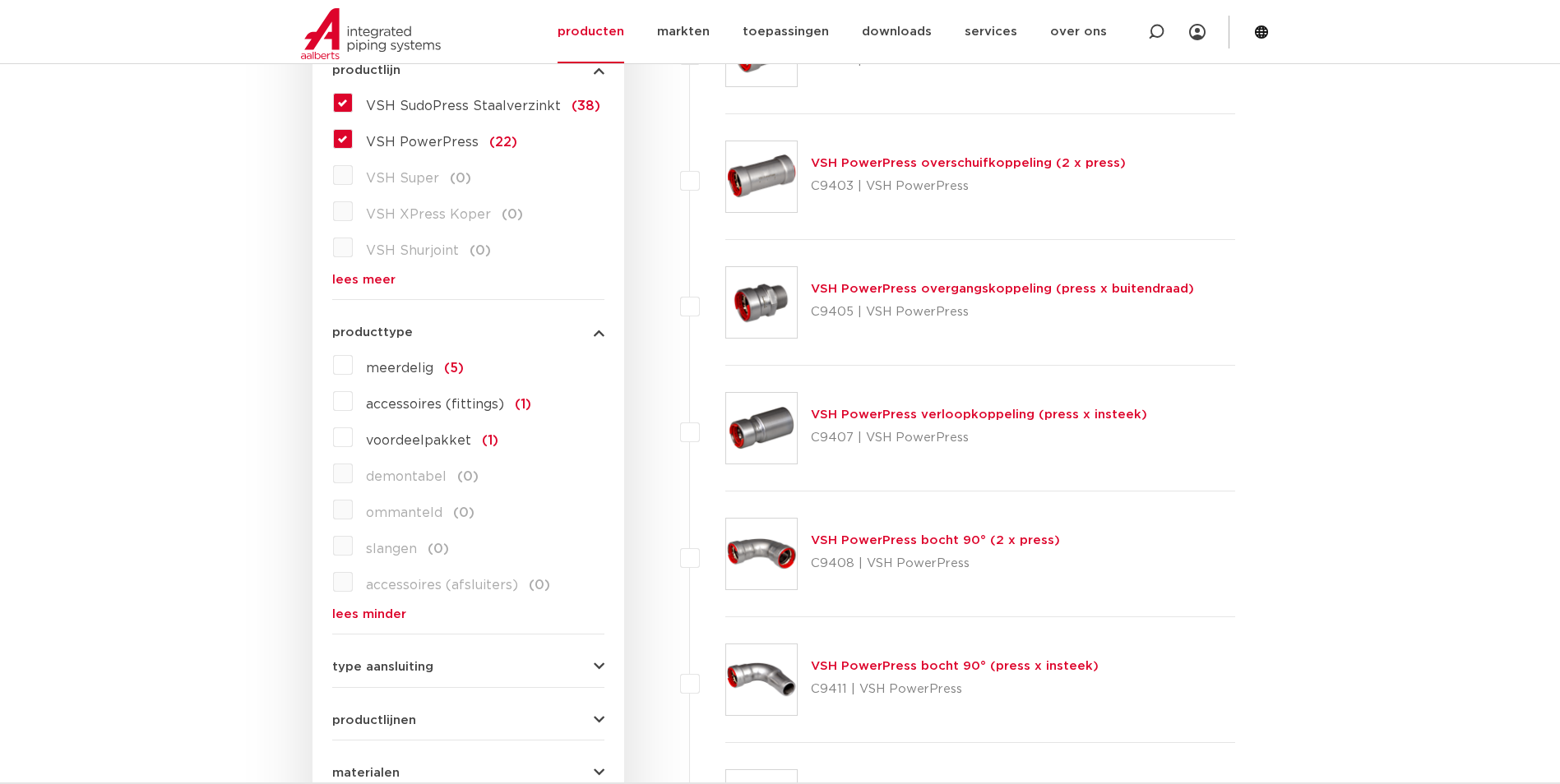
click at [381, 332] on span "producttype" at bounding box center [373, 331] width 81 height 12
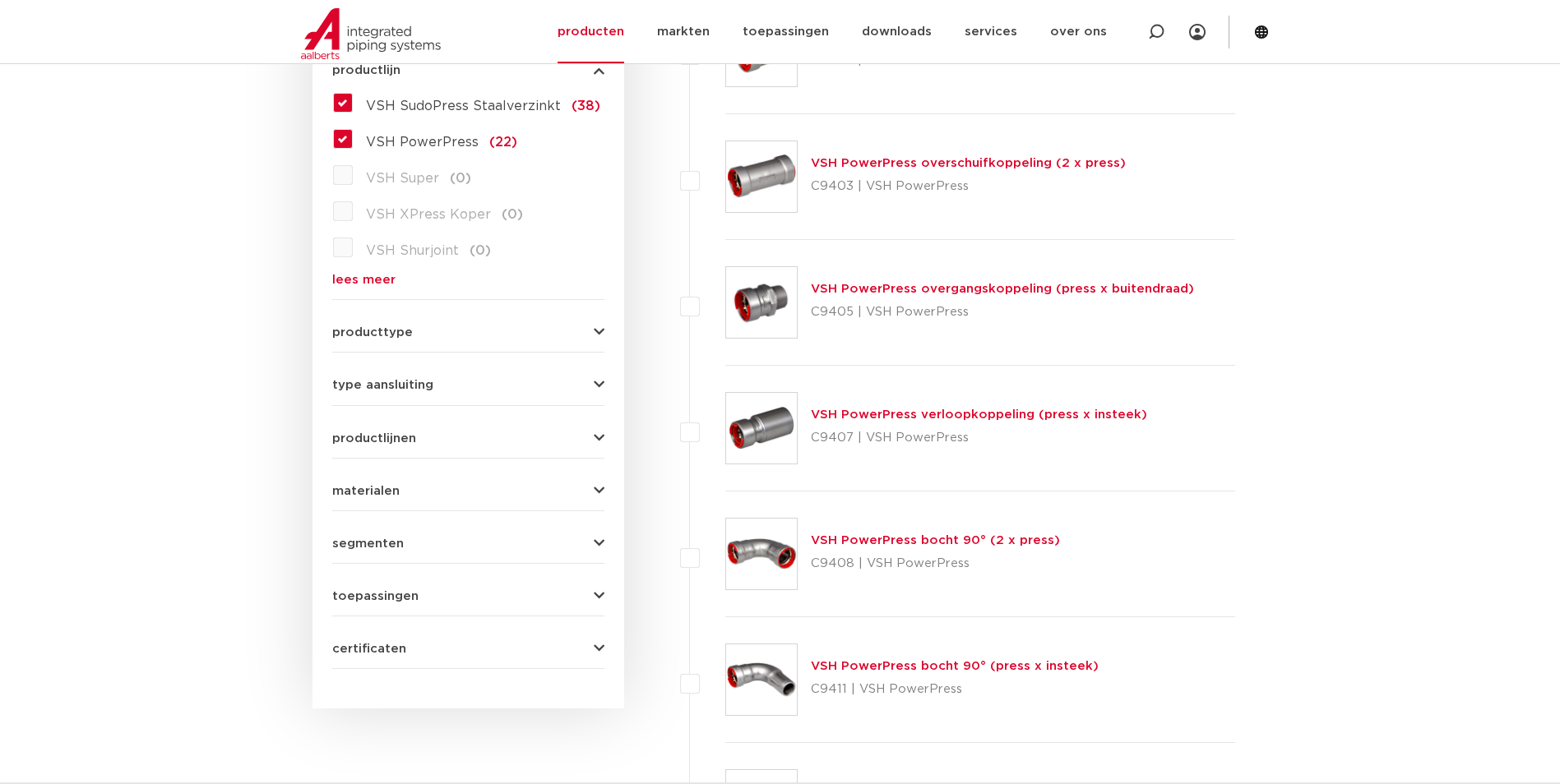
click at [389, 391] on span "type aansluiting" at bounding box center [383, 385] width 101 height 12
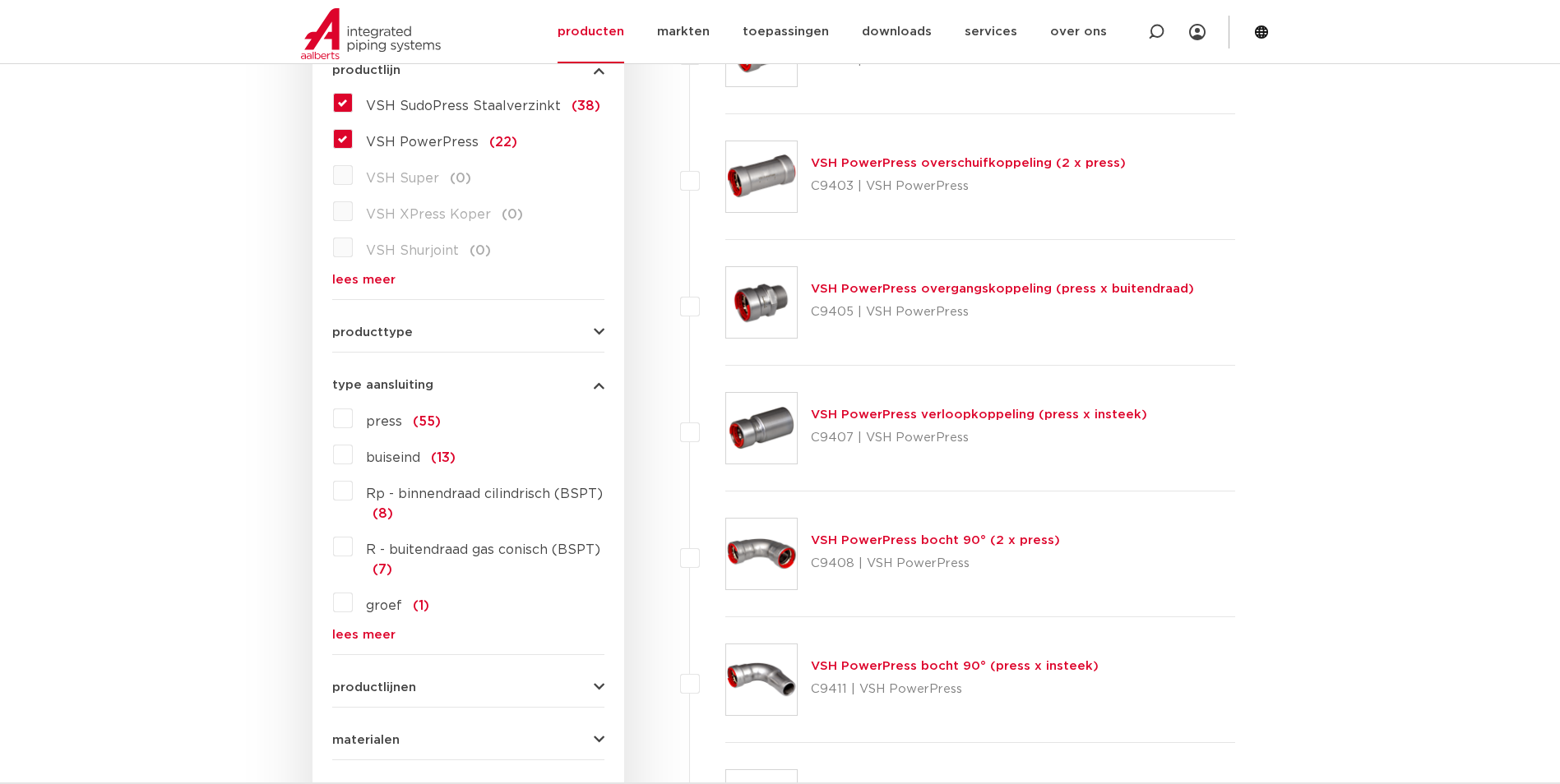
click at [353, 420] on label "press (55)" at bounding box center [397, 418] width 88 height 27
click at [0, 0] on input "press (55)" at bounding box center [0, 0] width 0 height 0
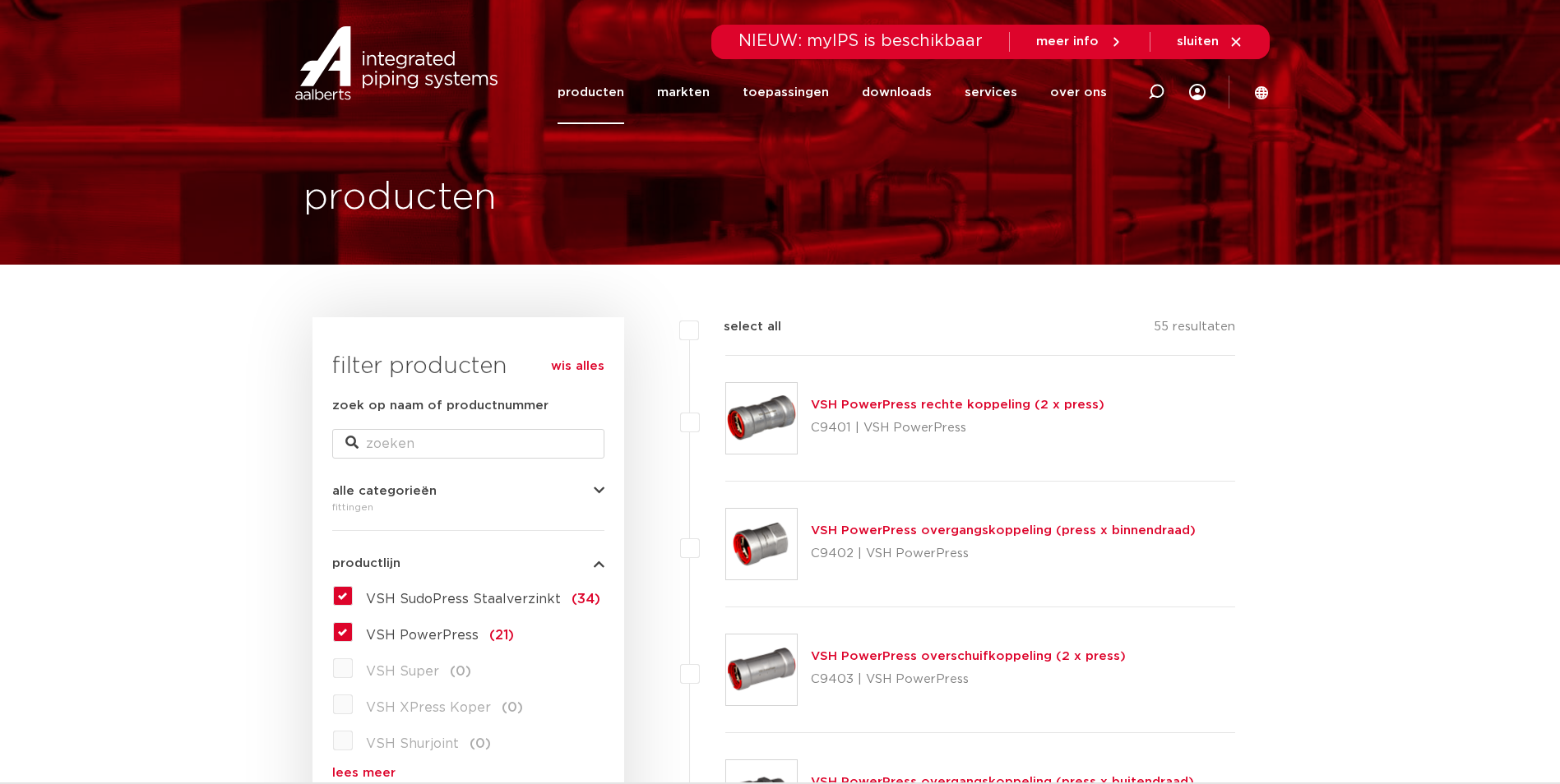
click at [353, 595] on label "VSH SudoPress Staalverzinkt (34)" at bounding box center [477, 596] width 248 height 27
click at [0, 0] on input "VSH SudoPress Staalverzinkt (34)" at bounding box center [0, 0] width 0 height 0
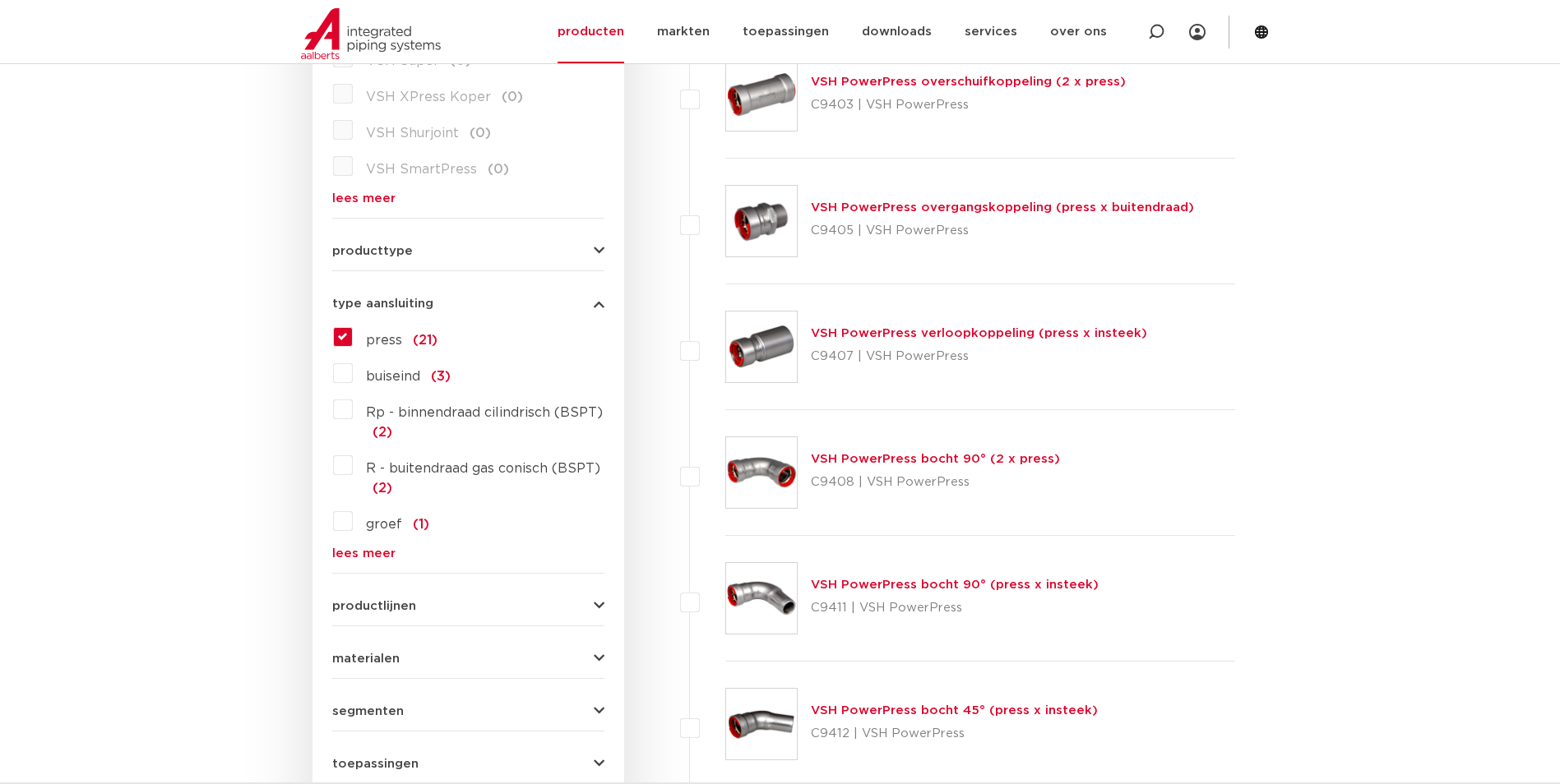
scroll to position [576, 0]
